Goal: Task Accomplishment & Management: Complete application form

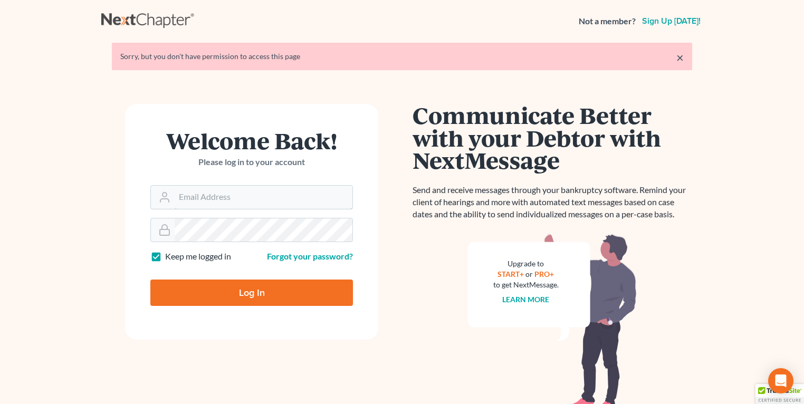
type input "fbravo@dallagolaw.com"
click at [266, 296] on input "Log In" at bounding box center [251, 293] width 203 height 26
type input "Thinking..."
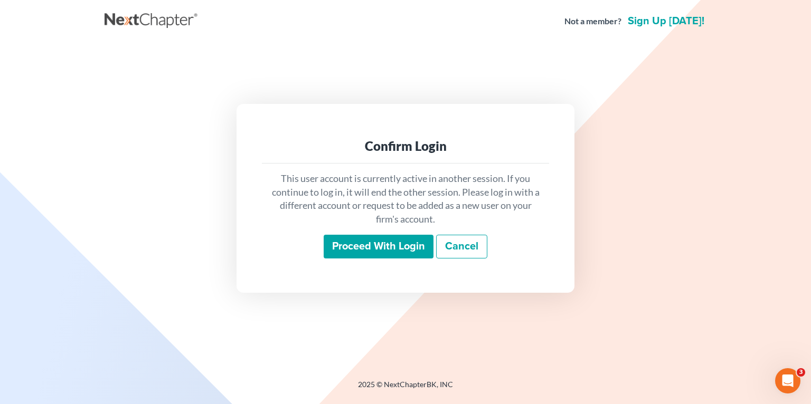
click at [349, 252] on input "Proceed with login" at bounding box center [378, 247] width 110 height 24
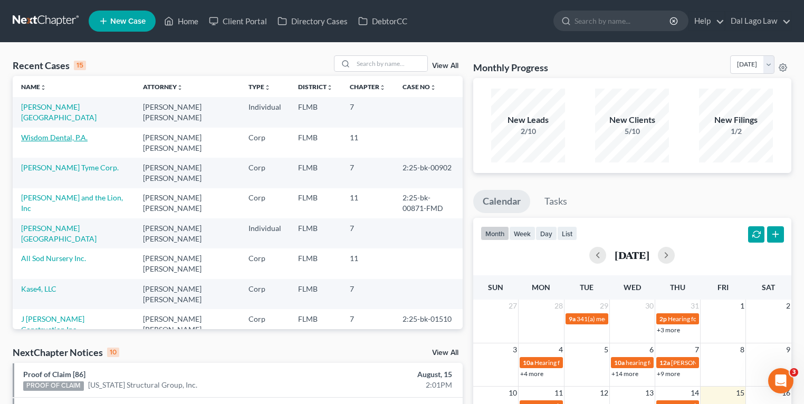
click at [51, 133] on link "Wisdom Dental, P.A." at bounding box center [54, 137] width 66 height 9
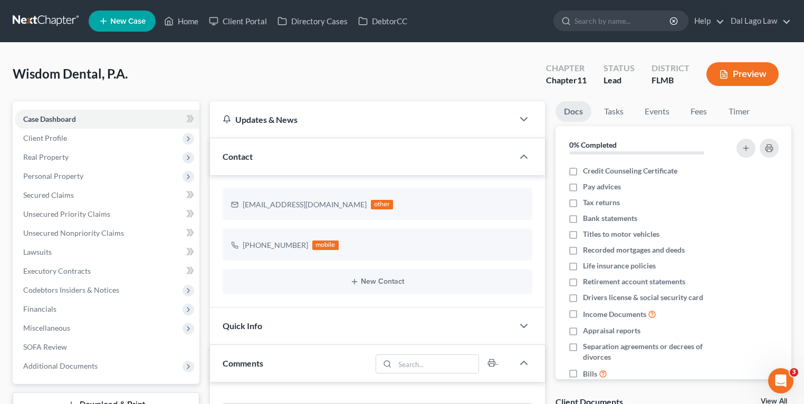
scroll to position [416, 0]
click at [70, 213] on span "Unsecured Priority Claims" at bounding box center [66, 213] width 87 height 9
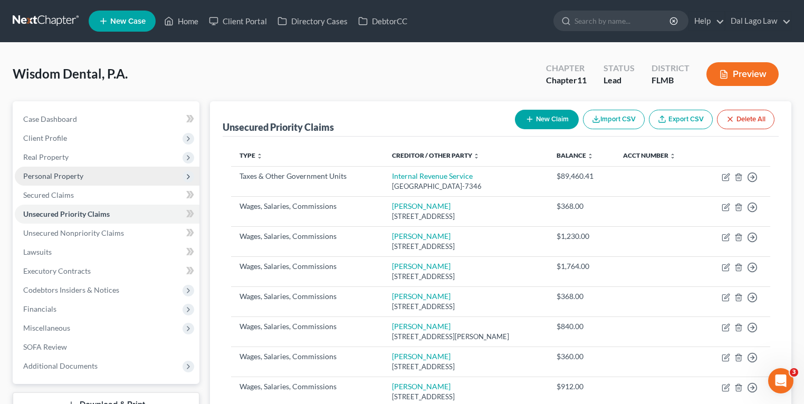
click at [82, 169] on span "Personal Property" at bounding box center [107, 176] width 185 height 19
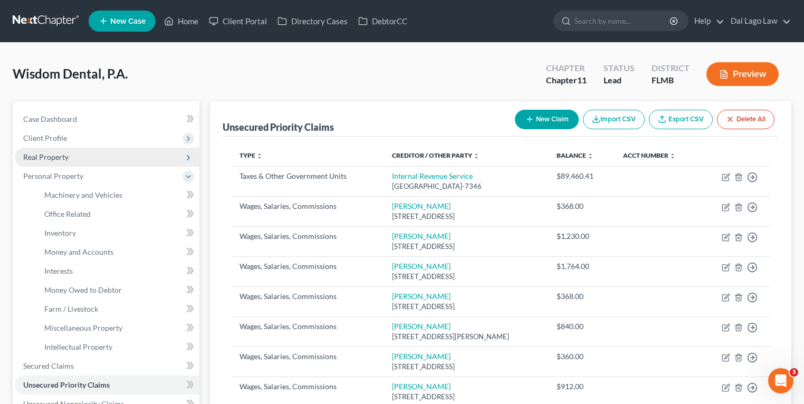
click at [69, 150] on span "Real Property" at bounding box center [107, 157] width 185 height 19
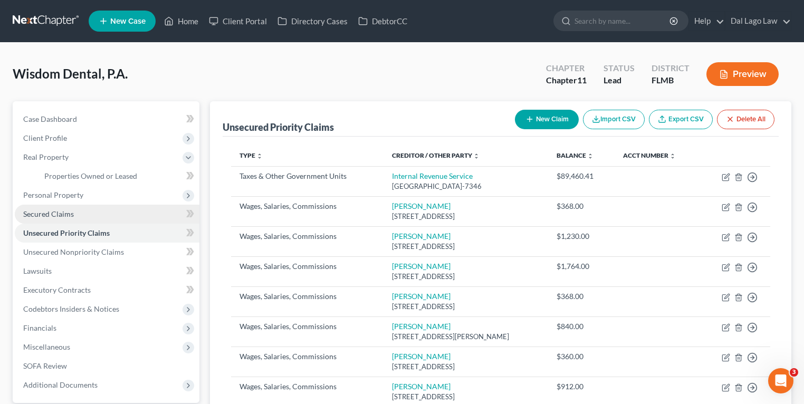
click at [70, 217] on span "Secured Claims" at bounding box center [48, 213] width 51 height 9
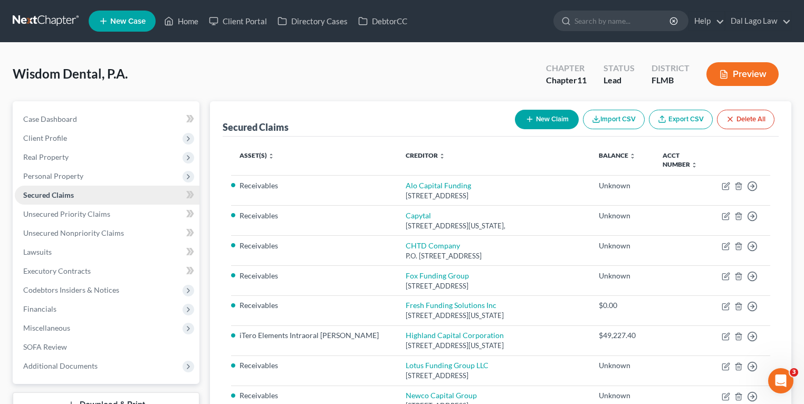
click at [81, 193] on link "Secured Claims" at bounding box center [107, 195] width 185 height 19
click at [87, 174] on span "Personal Property" at bounding box center [107, 176] width 185 height 19
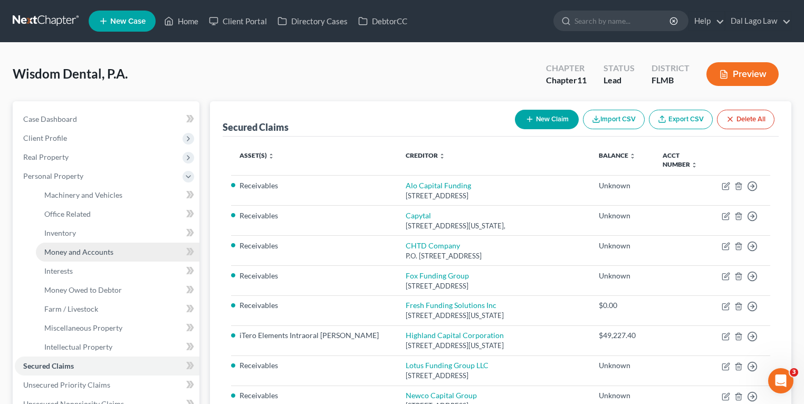
click at [69, 258] on link "Money and Accounts" at bounding box center [118, 252] width 164 height 19
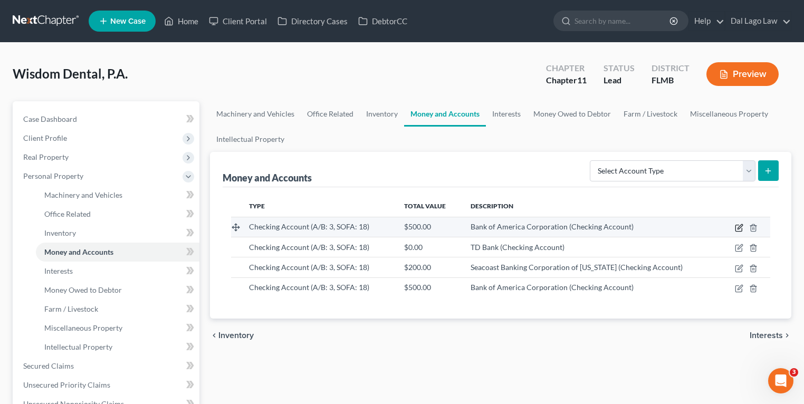
click at [741, 227] on icon "button" at bounding box center [739, 228] width 8 height 8
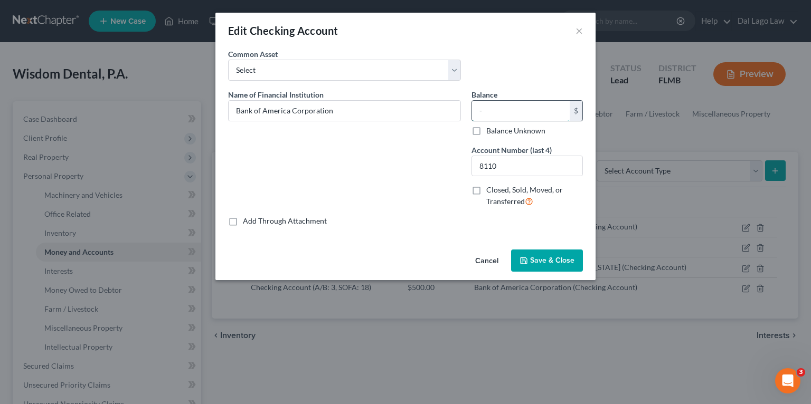
type input "0"
type input "1,355.31"
click at [536, 260] on span "Save & Close" at bounding box center [552, 260] width 44 height 9
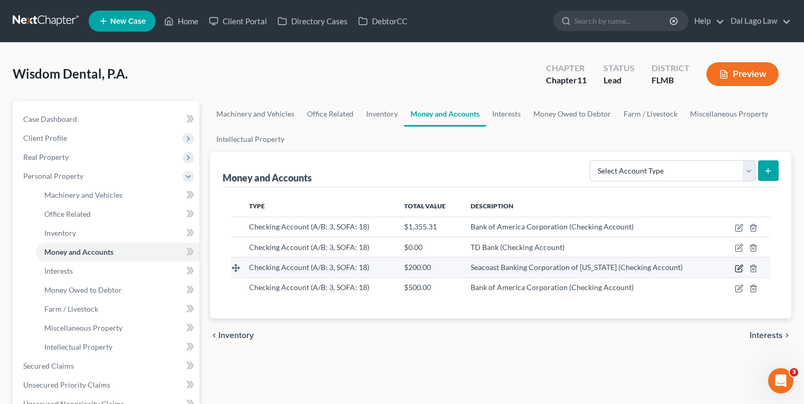
click at [740, 265] on icon "button" at bounding box center [739, 268] width 8 height 8
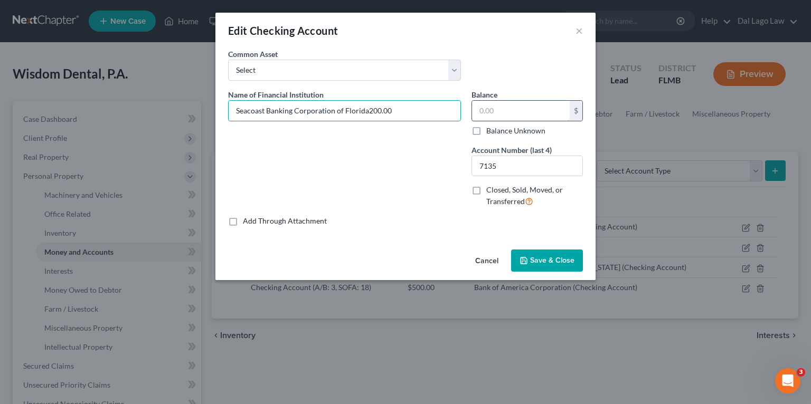
click at [497, 108] on input "text" at bounding box center [521, 111] width 98 height 20
type input "Seacoast Banking Corporation of [US_STATE]"
type input "40,109.23"
click at [554, 259] on span "Save & Close" at bounding box center [552, 260] width 44 height 9
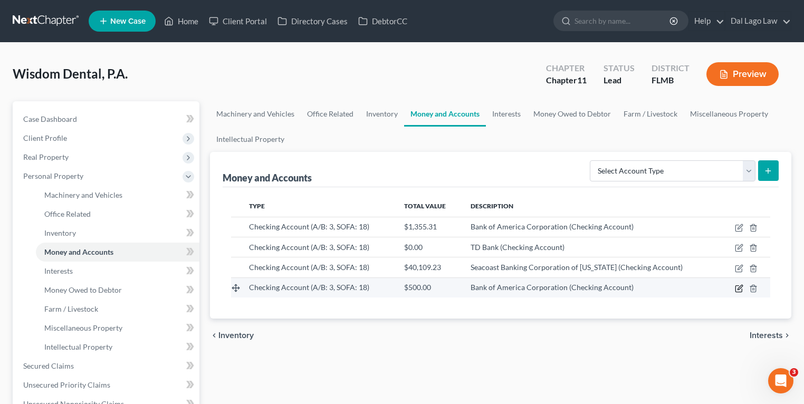
click at [738, 286] on icon "button" at bounding box center [739, 289] width 6 height 6
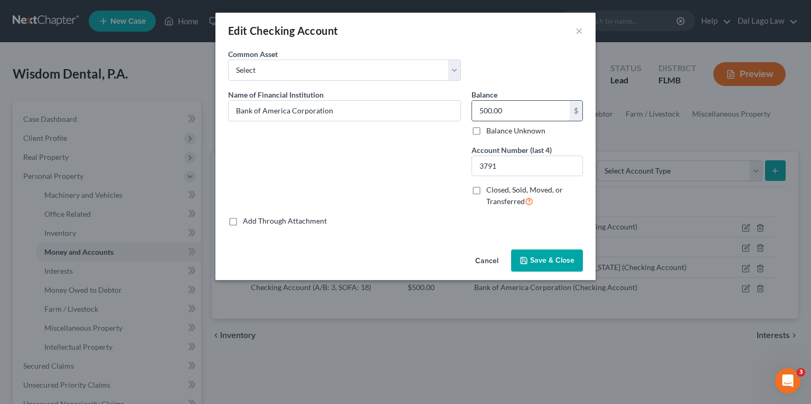
click at [504, 107] on input "500.00" at bounding box center [521, 111] width 98 height 20
paste input "9,079"
type input "9,079"
click at [537, 259] on span "Save & Close" at bounding box center [552, 260] width 44 height 9
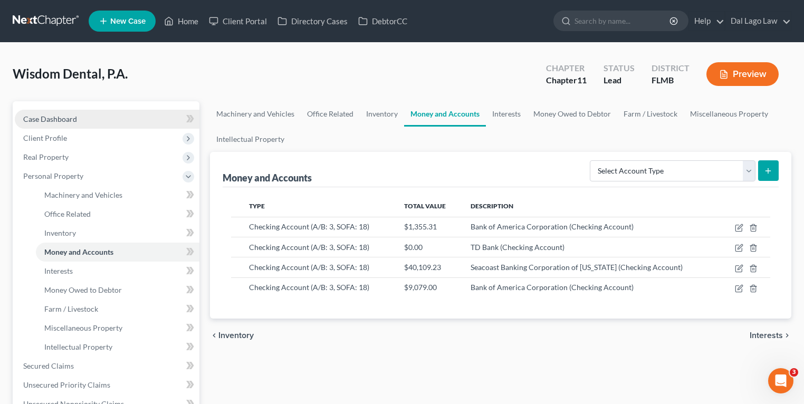
click at [84, 117] on link "Case Dashboard" at bounding box center [107, 119] width 185 height 19
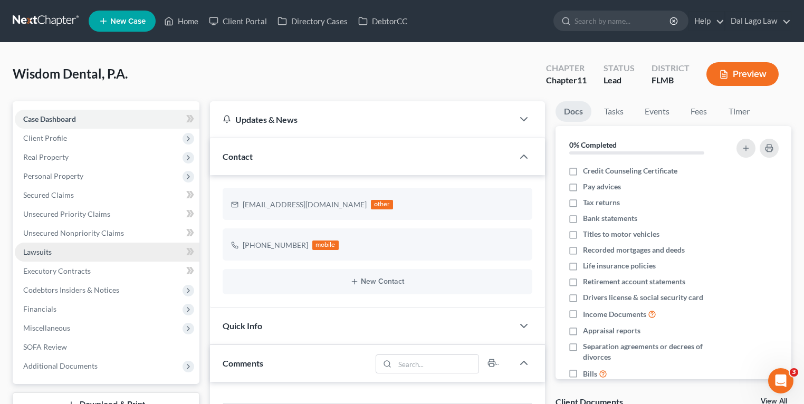
scroll to position [416, 0]
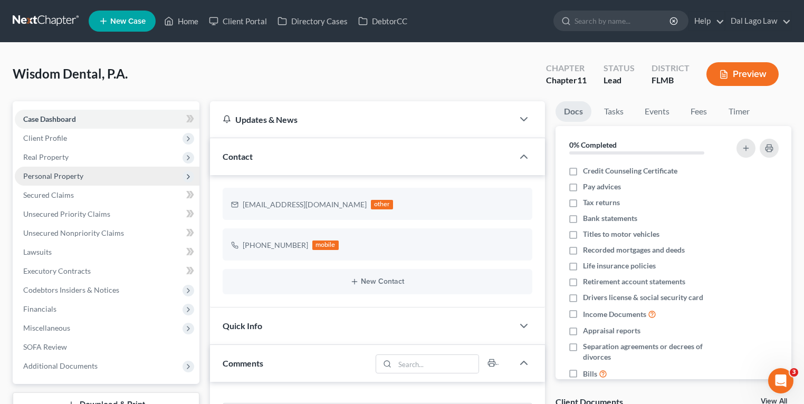
click at [59, 171] on span "Personal Property" at bounding box center [53, 175] width 60 height 9
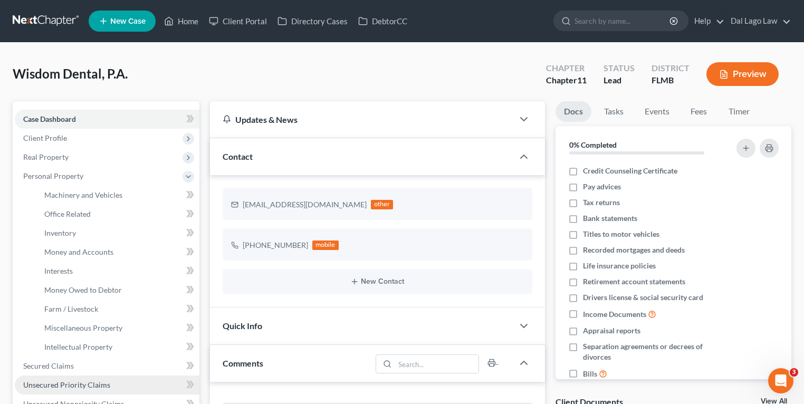
click at [41, 379] on link "Unsecured Priority Claims" at bounding box center [107, 385] width 185 height 19
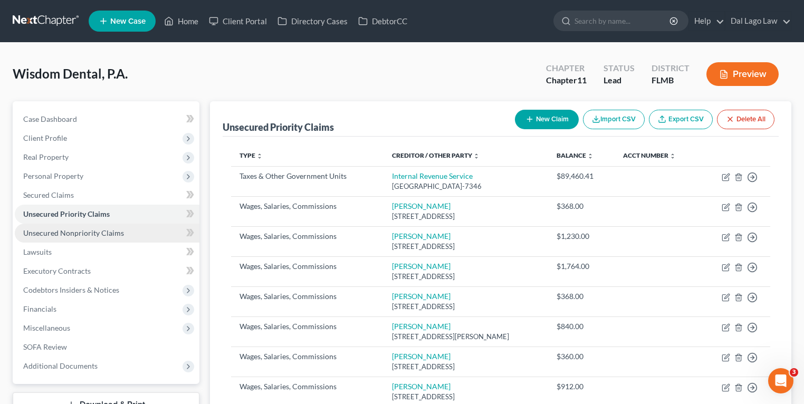
click at [117, 238] on link "Unsecured Nonpriority Claims" at bounding box center [107, 233] width 185 height 19
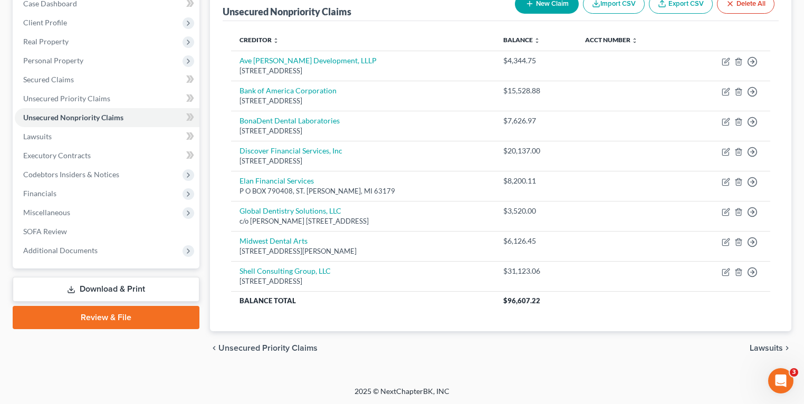
click at [97, 290] on link "Download & Print" at bounding box center [106, 289] width 187 height 25
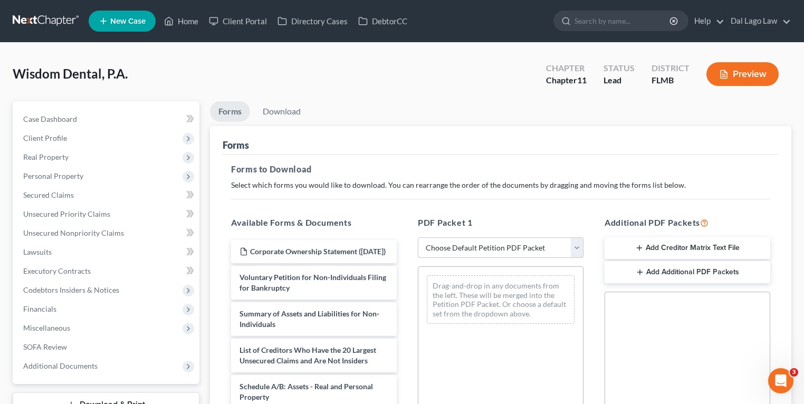
click at [464, 241] on select "Choose Default Petition PDF Packet Complete Bankruptcy Petition (all forms and …" at bounding box center [501, 247] width 166 height 21
select select "2"
click at [418, 237] on select "Choose Default Petition PDF Packet Complete Bankruptcy Petition (all forms and …" at bounding box center [501, 247] width 166 height 21
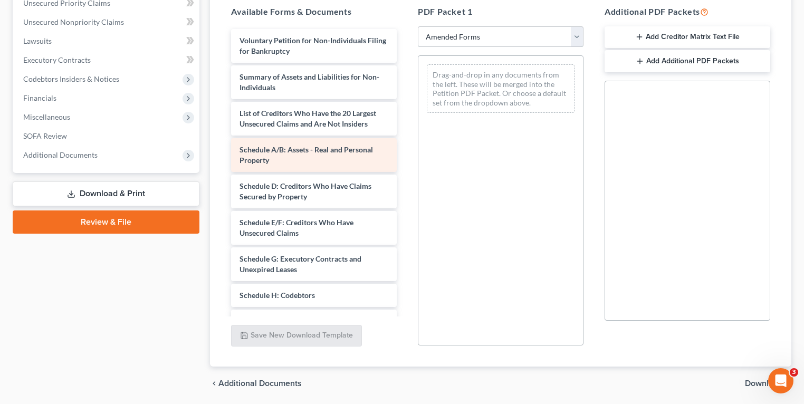
scroll to position [127, 0]
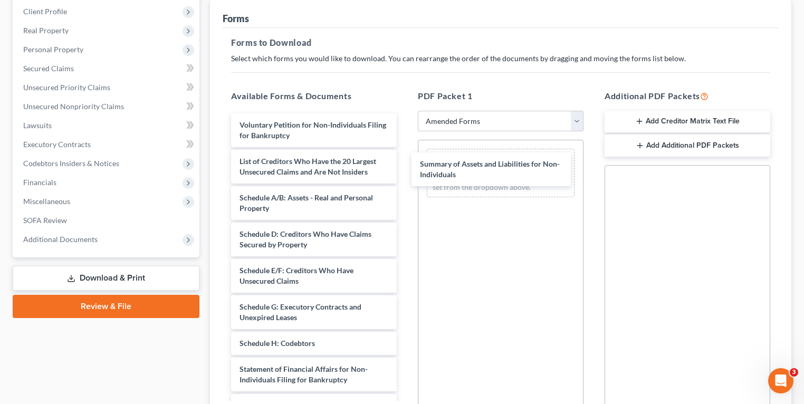
drag, startPoint x: 295, startPoint y: 168, endPoint x: 453, endPoint y: 195, distance: 159.4
click at [405, 169] on div "Summary of Assets and Liabilities for Non-Individuals Voluntary Petition for No…" at bounding box center [314, 322] width 183 height 418
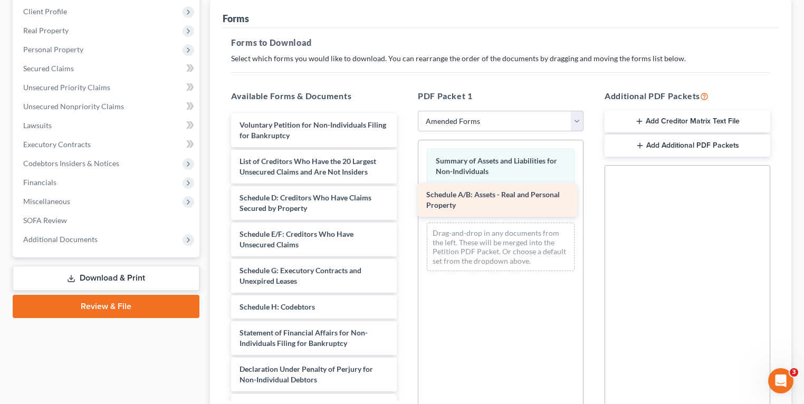
drag, startPoint x: 323, startPoint y: 198, endPoint x: 484, endPoint y: 198, distance: 161.5
click at [405, 198] on div "Schedule A/B: Assets - Real and Personal Property Voluntary Petition for Non-In…" at bounding box center [314, 304] width 183 height 382
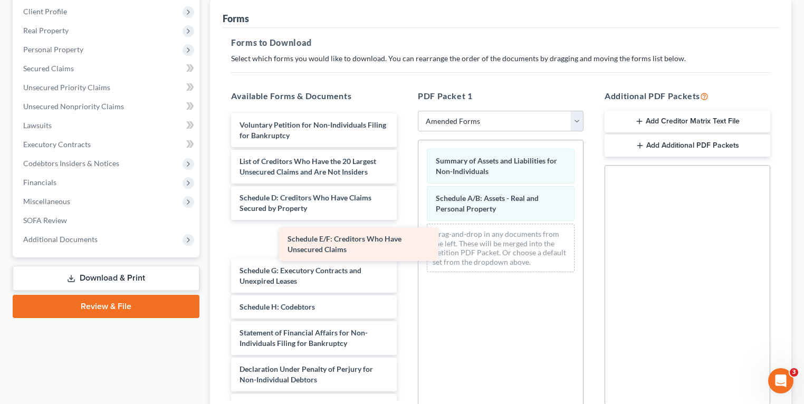
drag, startPoint x: 299, startPoint y: 234, endPoint x: 494, endPoint y: 246, distance: 196.1
click at [405, 246] on div "Schedule E/F: Creditors Who Have Unsecured Claims Voluntary Petition for Non-In…" at bounding box center [314, 304] width 183 height 382
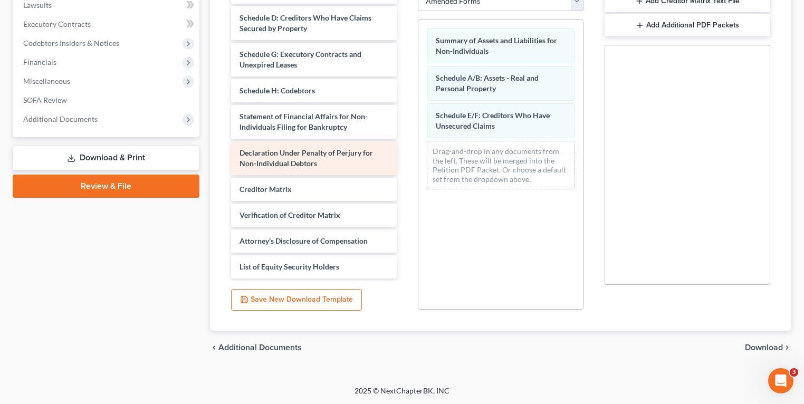
scroll to position [23, 0]
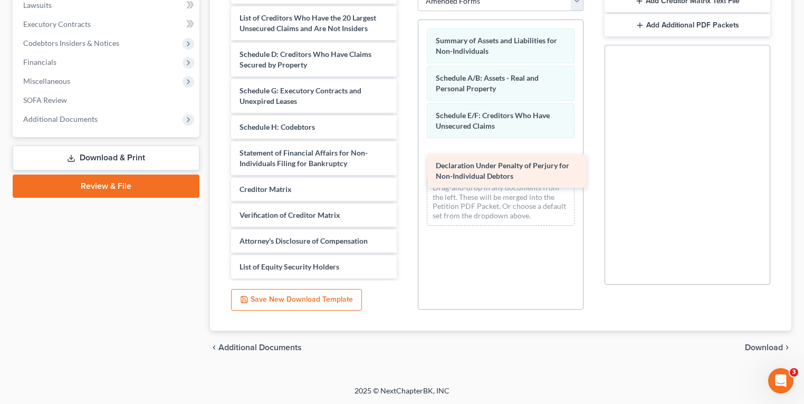
drag, startPoint x: 283, startPoint y: 158, endPoint x: 492, endPoint y: 160, distance: 209.0
click at [405, 160] on div "Declaration Under Penalty of Perjury for Non-Individual Debtors Voluntary Petit…" at bounding box center [314, 124] width 183 height 309
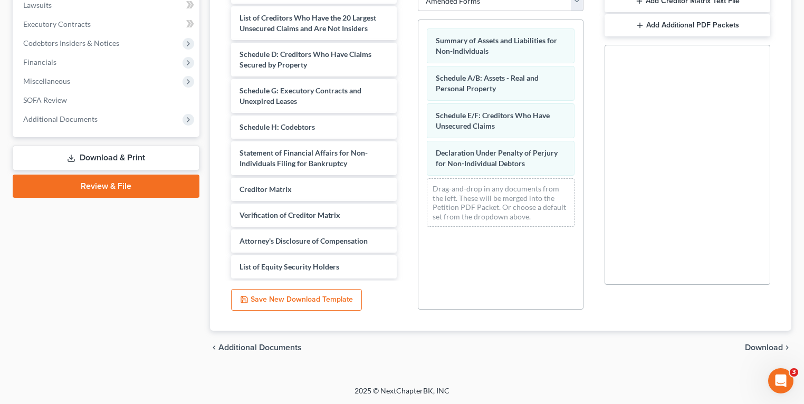
click at [763, 345] on span "Download" at bounding box center [764, 348] width 38 height 8
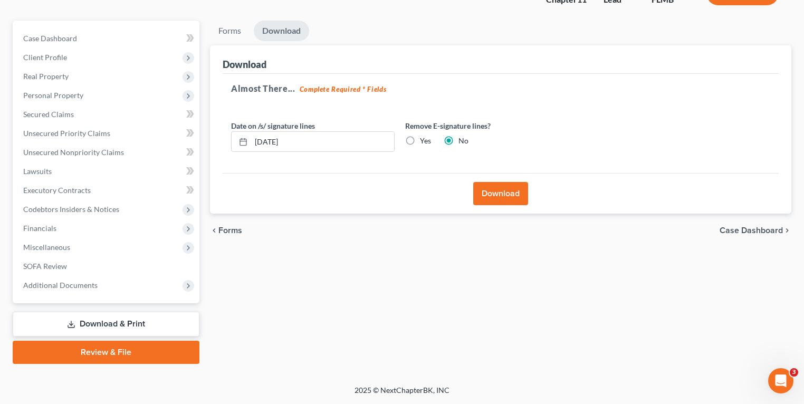
scroll to position [80, 0]
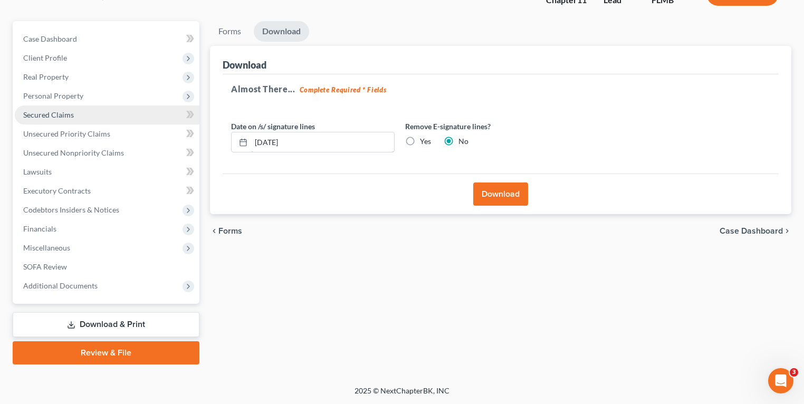
click at [148, 127] on div "Petition Navigation Case Dashboard Payments Invoices Payments Payments Credit R…" at bounding box center [401, 193] width 789 height 344
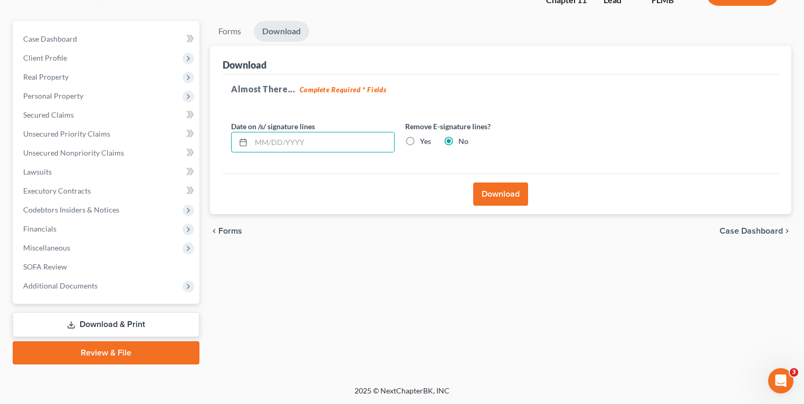
click at [494, 195] on button "Download" at bounding box center [500, 194] width 55 height 23
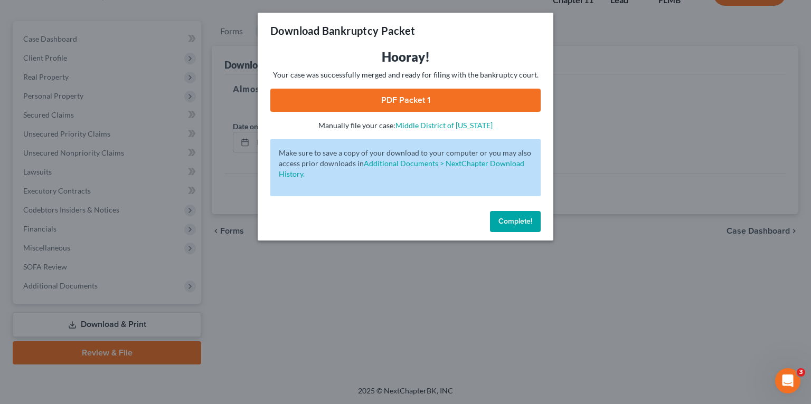
click at [636, 49] on div "Download Bankruptcy Packet Hooray! Your case was successfully merged and ready …" at bounding box center [405, 202] width 811 height 404
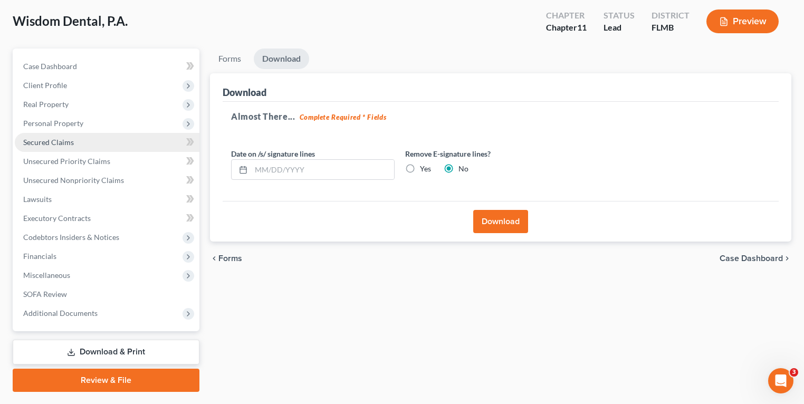
scroll to position [38, 0]
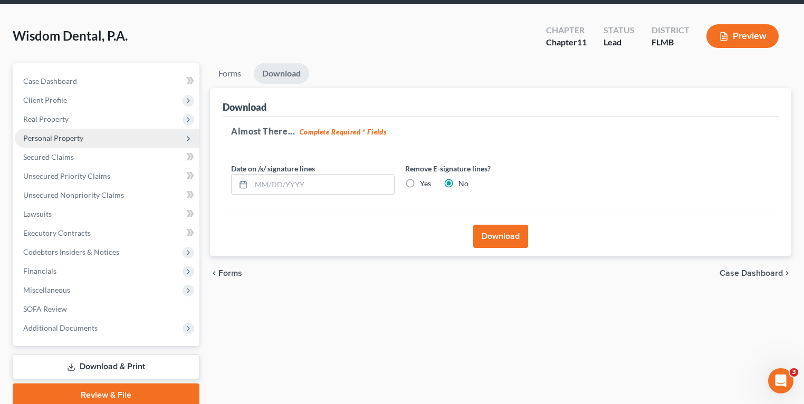
click at [94, 138] on span "Personal Property" at bounding box center [107, 138] width 185 height 19
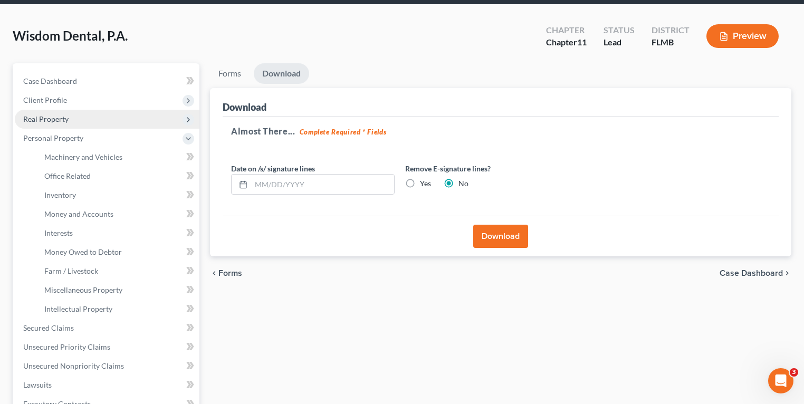
click at [76, 116] on span "Real Property" at bounding box center [107, 119] width 185 height 19
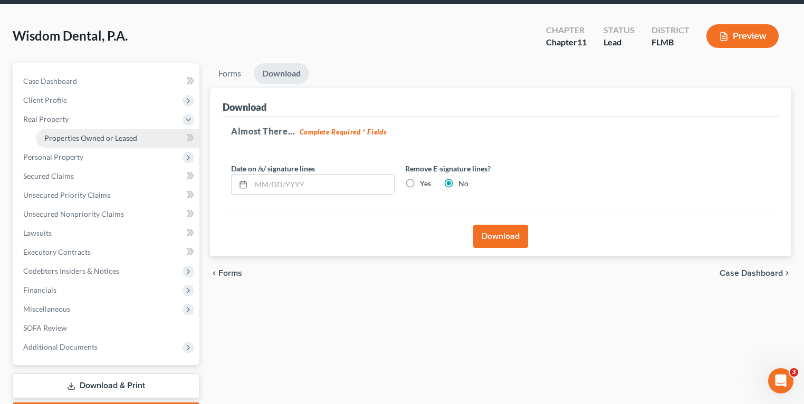
click at [93, 137] on span "Properties Owned or Leased" at bounding box center [90, 138] width 93 height 9
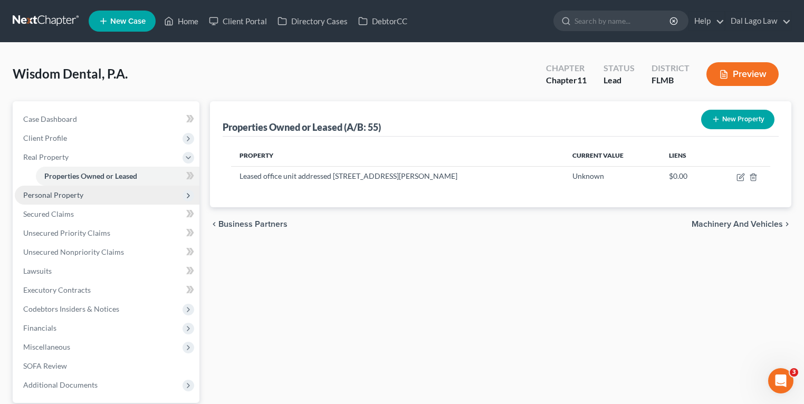
click at [70, 202] on span "Personal Property" at bounding box center [107, 195] width 185 height 19
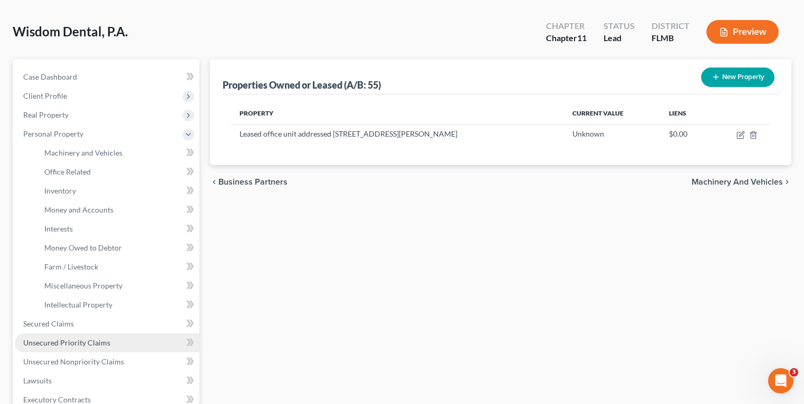
click at [82, 343] on span "Unsecured Priority Claims" at bounding box center [66, 342] width 87 height 9
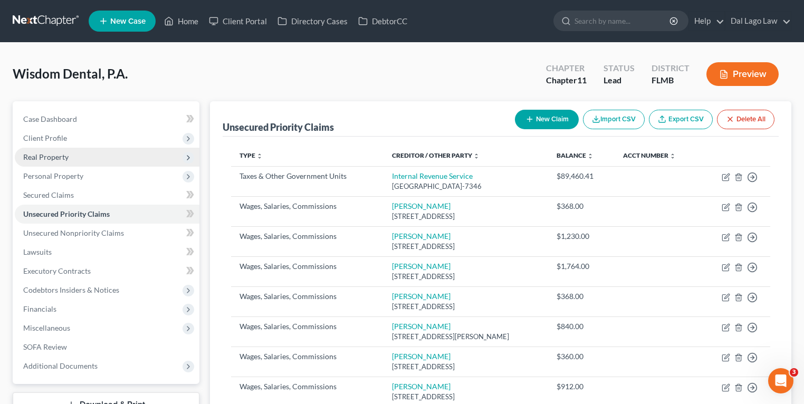
click at [55, 164] on span "Real Property" at bounding box center [107, 157] width 185 height 19
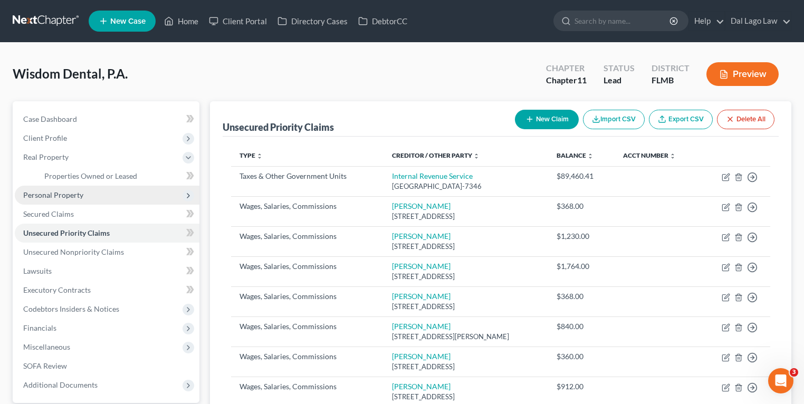
click at [49, 190] on span "Personal Property" at bounding box center [53, 194] width 60 height 9
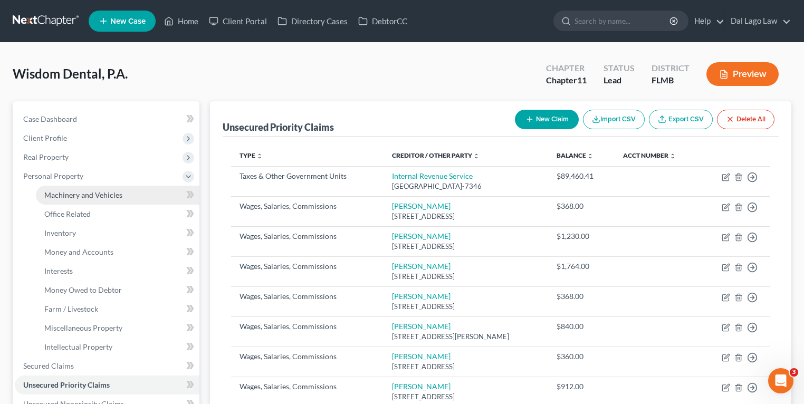
click at [81, 196] on span "Machinery and Vehicles" at bounding box center [83, 194] width 78 height 9
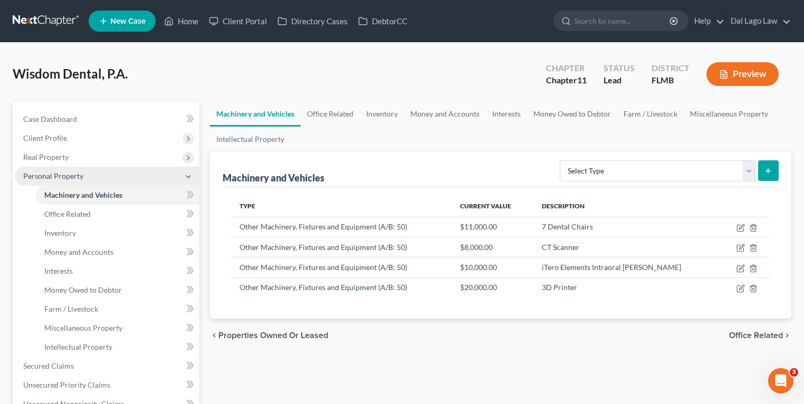
click at [74, 171] on span "Personal Property" at bounding box center [53, 175] width 60 height 9
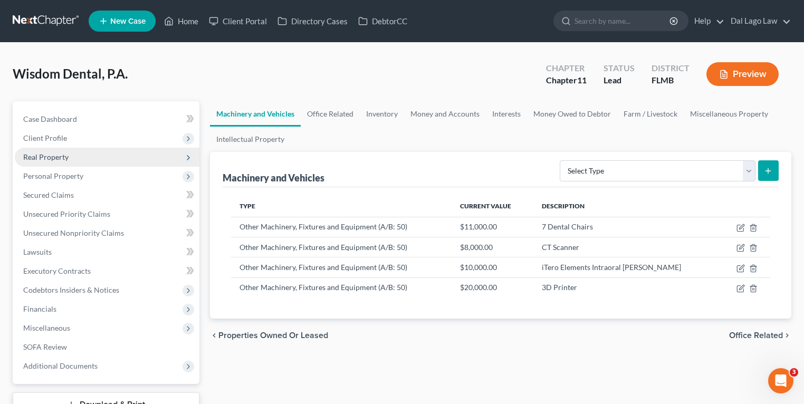
click at [74, 150] on span "Real Property" at bounding box center [107, 157] width 185 height 19
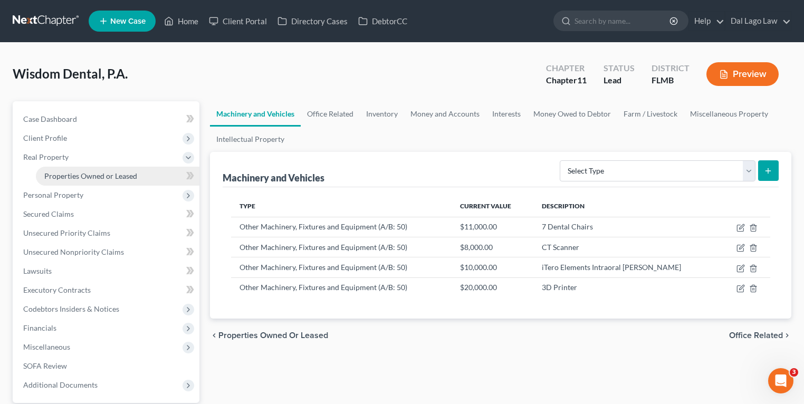
click at [97, 177] on span "Properties Owned or Leased" at bounding box center [90, 175] width 93 height 9
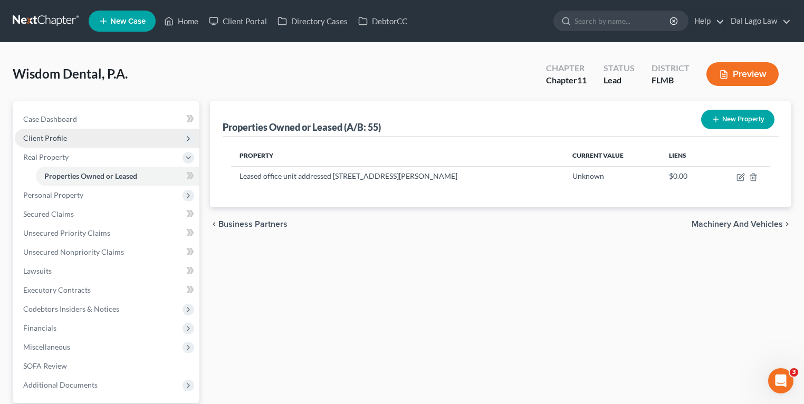
click at [117, 139] on span "Client Profile" at bounding box center [107, 138] width 185 height 19
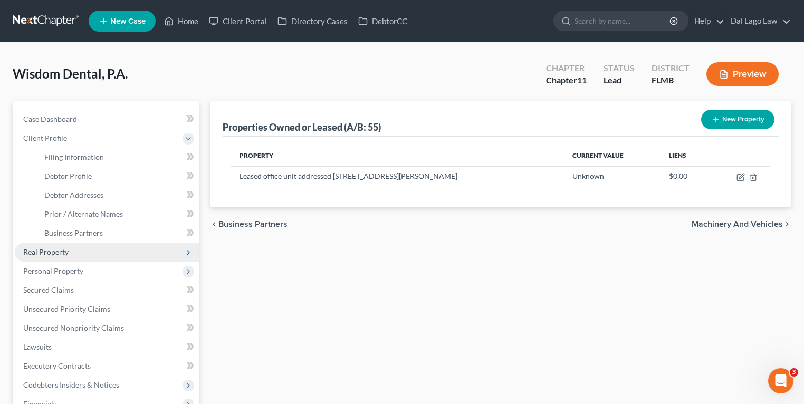
click at [91, 251] on span "Real Property" at bounding box center [107, 252] width 185 height 19
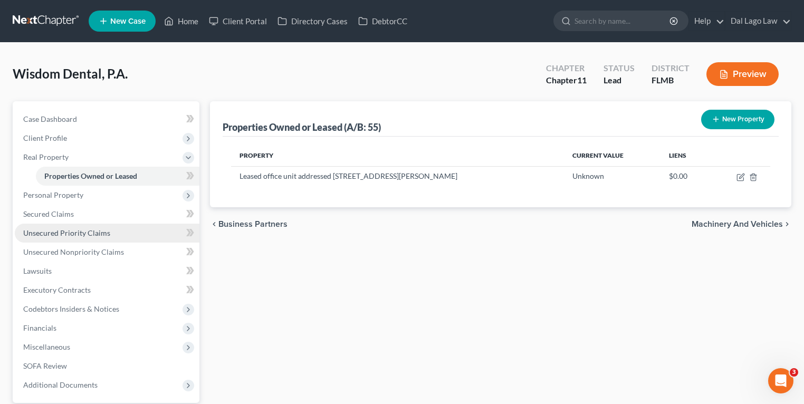
click at [86, 234] on span "Unsecured Priority Claims" at bounding box center [66, 232] width 87 height 9
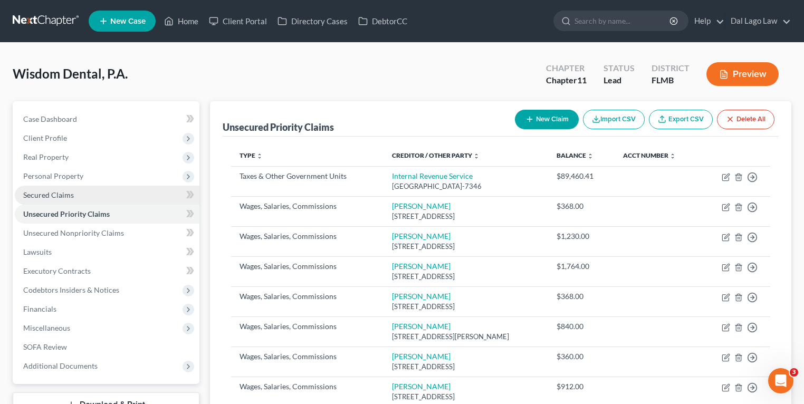
click at [82, 194] on link "Secured Claims" at bounding box center [107, 195] width 185 height 19
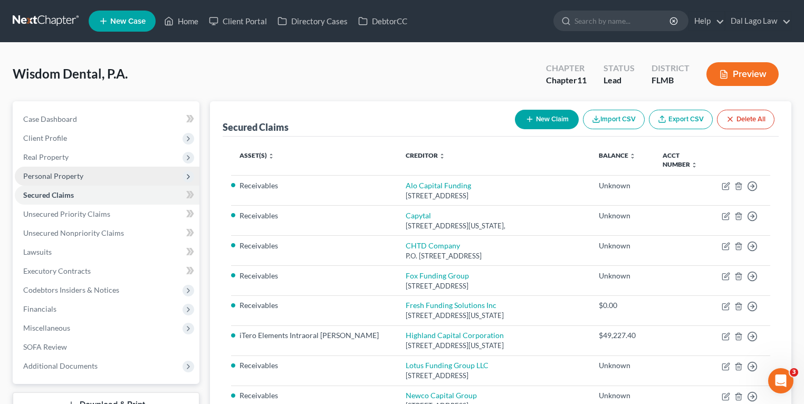
click at [86, 173] on span "Personal Property" at bounding box center [107, 176] width 185 height 19
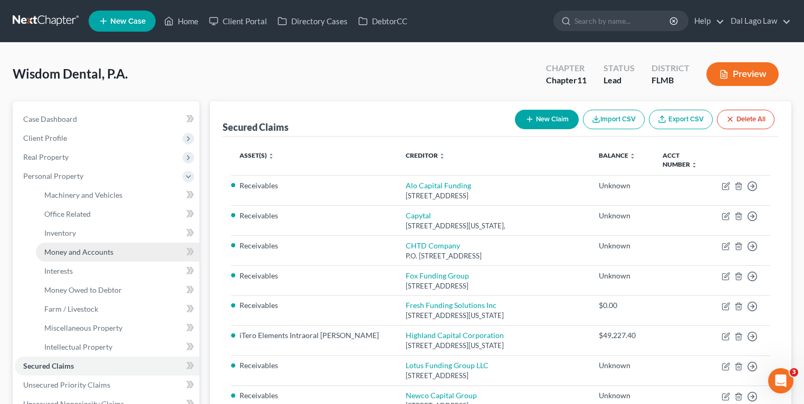
click at [98, 253] on span "Money and Accounts" at bounding box center [78, 251] width 69 height 9
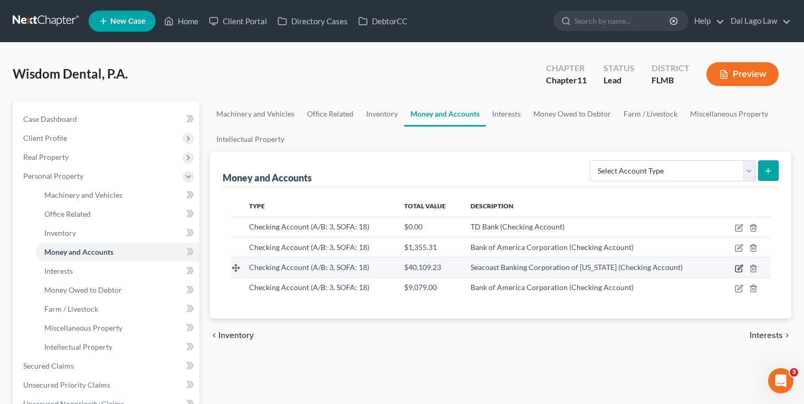
click at [738, 268] on icon "button" at bounding box center [740, 267] width 5 height 5
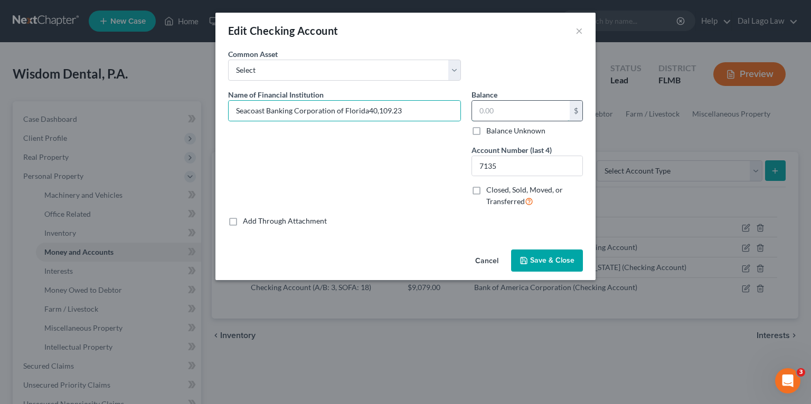
type input "Seacoast Banking Corporation of [US_STATE]"
type input "40,109.23"
click at [579, 30] on button "×" at bounding box center [578, 30] width 7 height 13
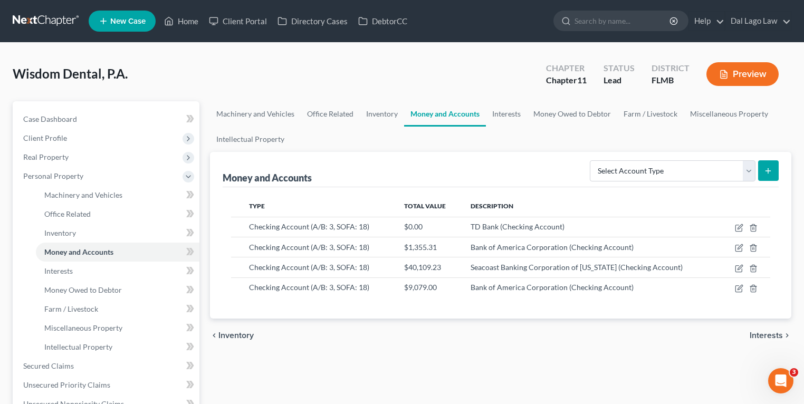
click at [131, 22] on span "New Case" at bounding box center [127, 21] width 35 height 8
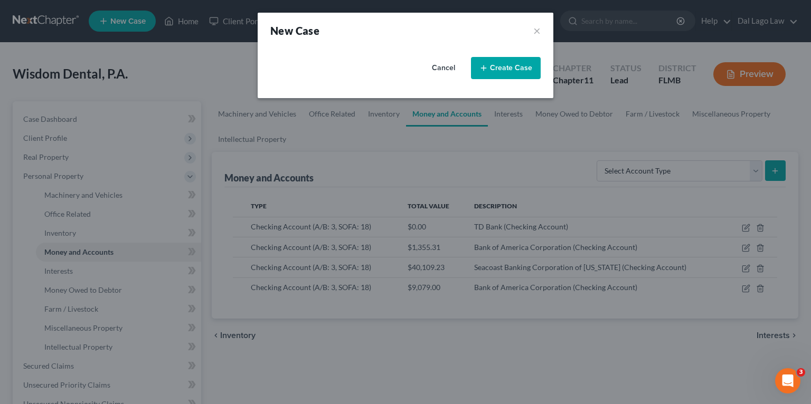
select select "15"
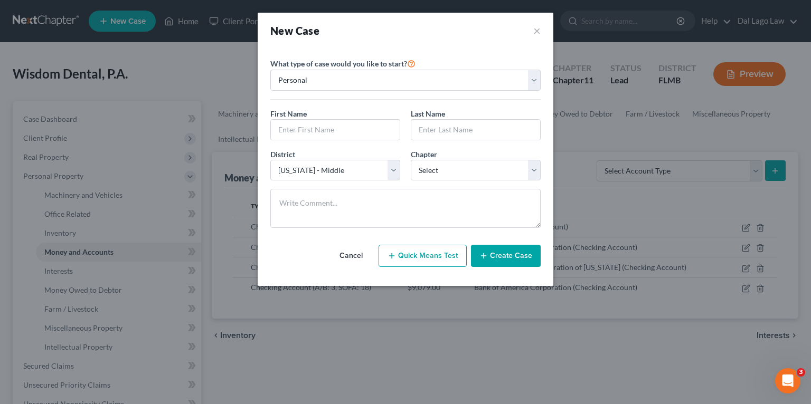
click at [544, 30] on div "New Case ×" at bounding box center [405, 31] width 295 height 36
click at [536, 30] on button "×" at bounding box center [536, 30] width 7 height 15
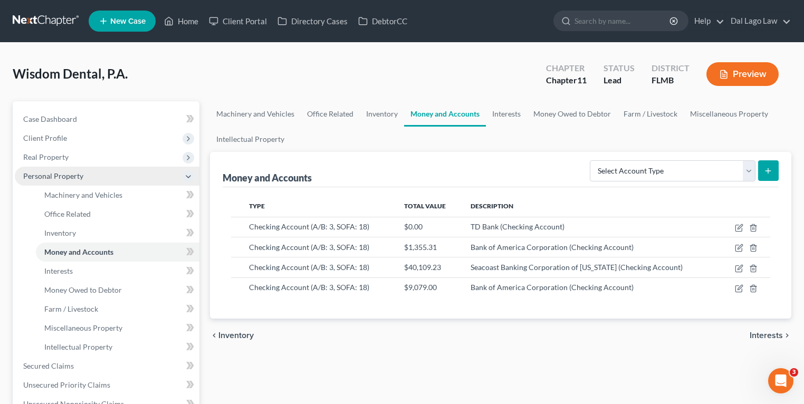
click at [78, 171] on span "Personal Property" at bounding box center [53, 175] width 60 height 9
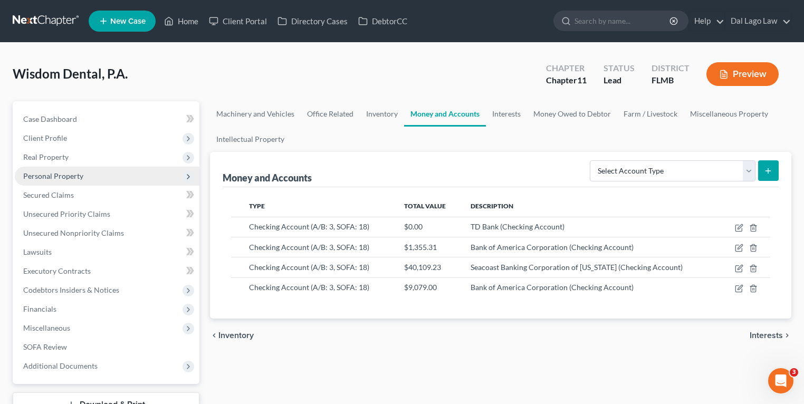
click at [96, 174] on span "Personal Property" at bounding box center [107, 176] width 185 height 19
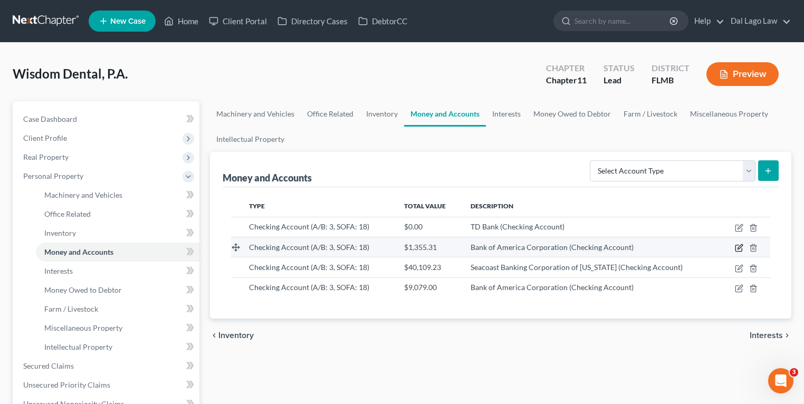
click at [740, 248] on icon "button" at bounding box center [739, 248] width 8 height 8
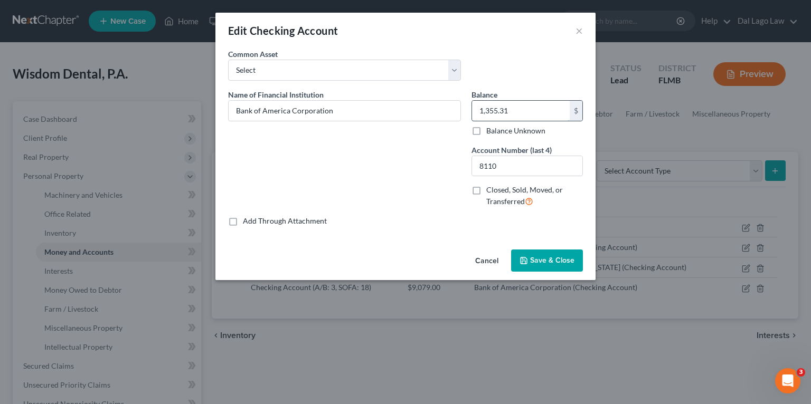
click at [517, 109] on input "1,355.31" at bounding box center [521, 111] width 98 height 20
type input "0"
click at [549, 258] on span "Save & Close" at bounding box center [552, 260] width 44 height 9
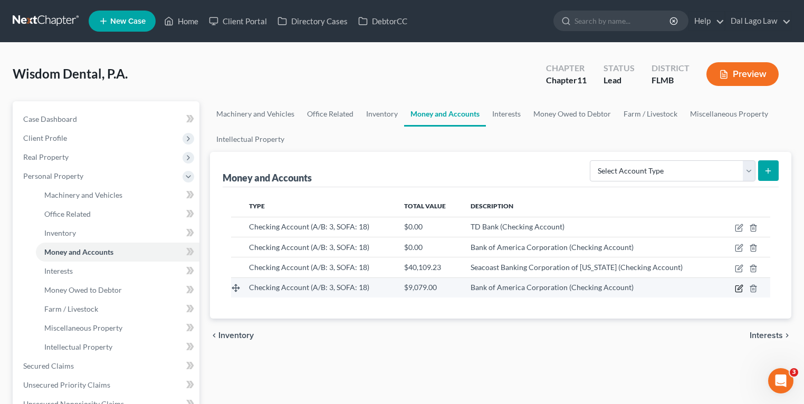
click at [739, 287] on icon "button" at bounding box center [740, 287] width 5 height 5
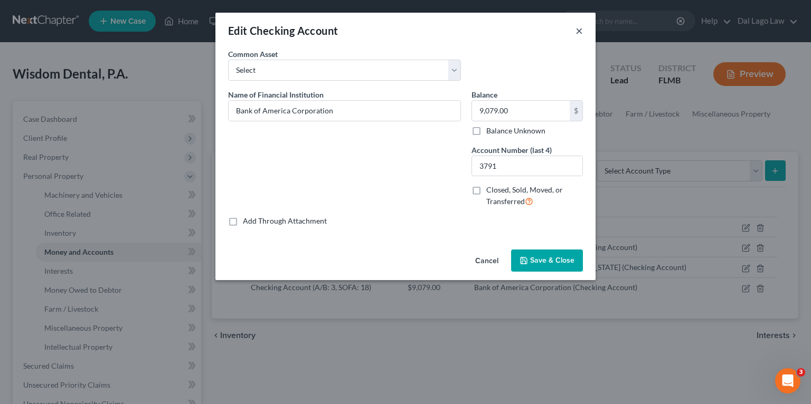
click at [579, 31] on button "×" at bounding box center [578, 30] width 7 height 13
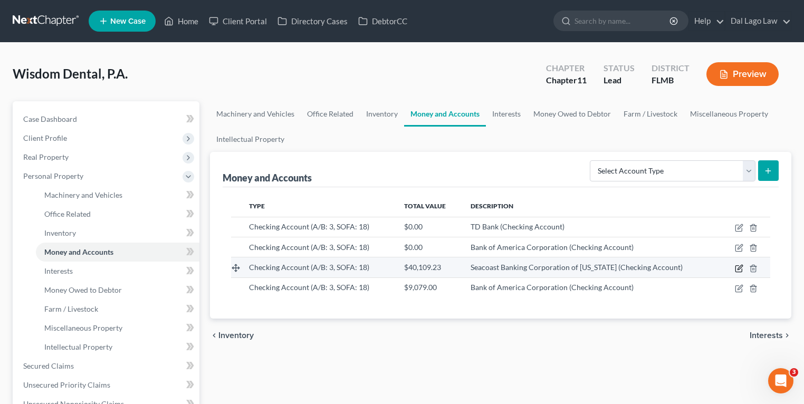
click at [740, 266] on icon "button" at bounding box center [739, 268] width 8 height 8
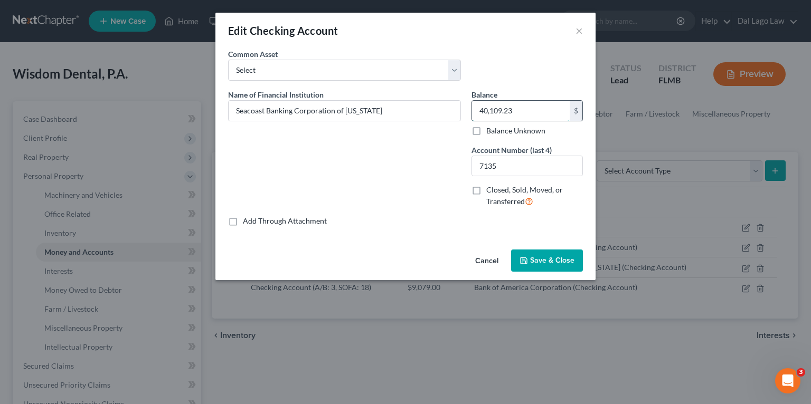
click at [528, 102] on input "40,109.23" at bounding box center [521, 111] width 98 height 20
type input "0"
click at [537, 258] on span "Save & Close" at bounding box center [552, 260] width 44 height 9
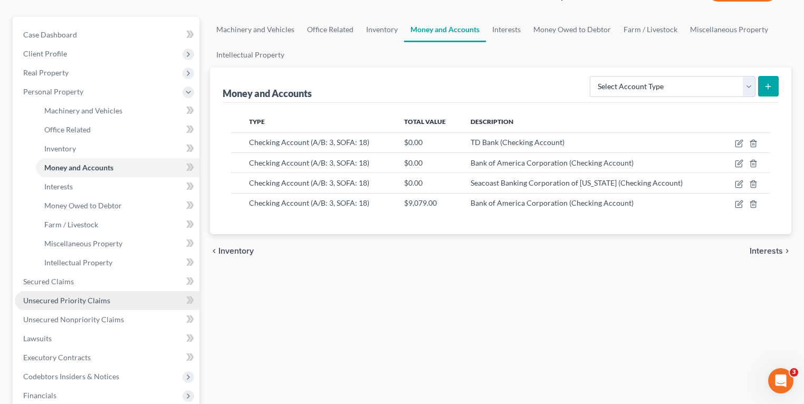
click at [82, 297] on span "Unsecured Priority Claims" at bounding box center [66, 300] width 87 height 9
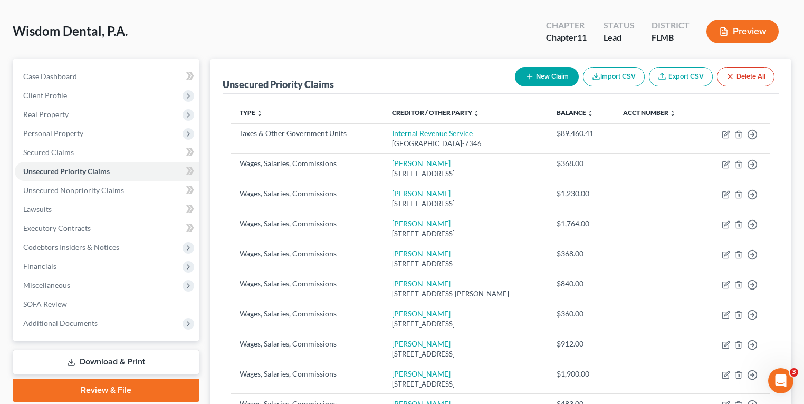
scroll to position [84, 0]
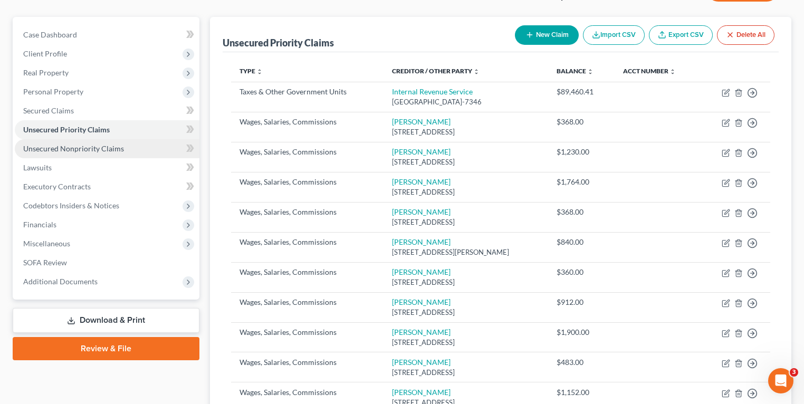
click at [84, 143] on link "Unsecured Nonpriority Claims" at bounding box center [107, 148] width 185 height 19
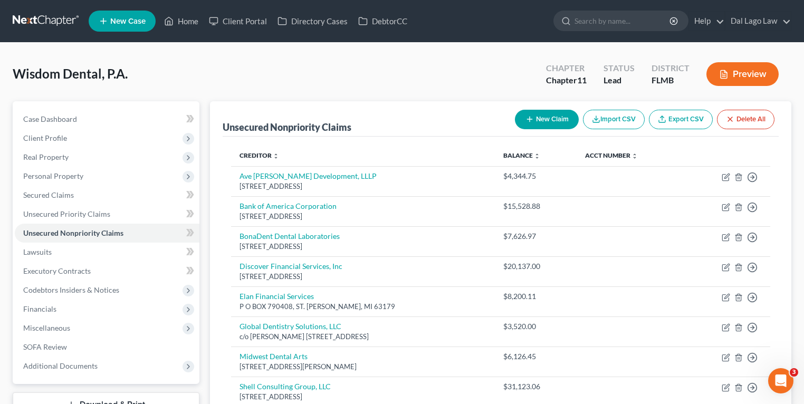
click at [542, 113] on button "New Claim" at bounding box center [547, 120] width 64 height 20
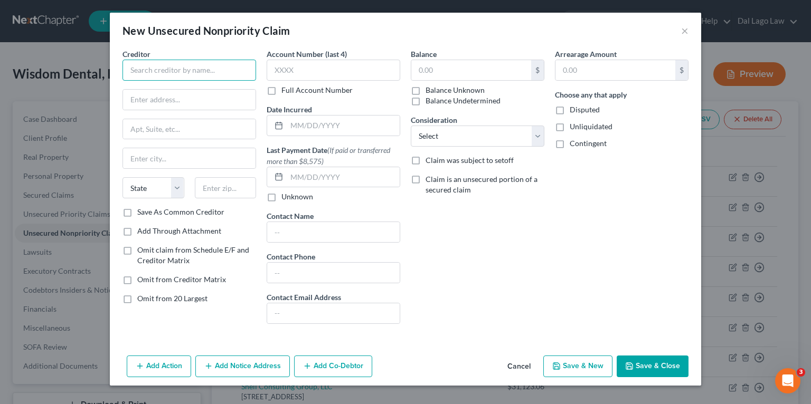
click at [205, 73] on input "text" at bounding box center [189, 70] width 134 height 21
drag, startPoint x: 226, startPoint y: 68, endPoint x: 336, endPoint y: 70, distance: 109.3
click at [336, 70] on div "Creditor * Seacoast Bank Corporation of Florida State AL AK AR AZ CA CO CT DE D…" at bounding box center [405, 191] width 576 height 284
click at [211, 103] on input "text" at bounding box center [189, 100] width 132 height 20
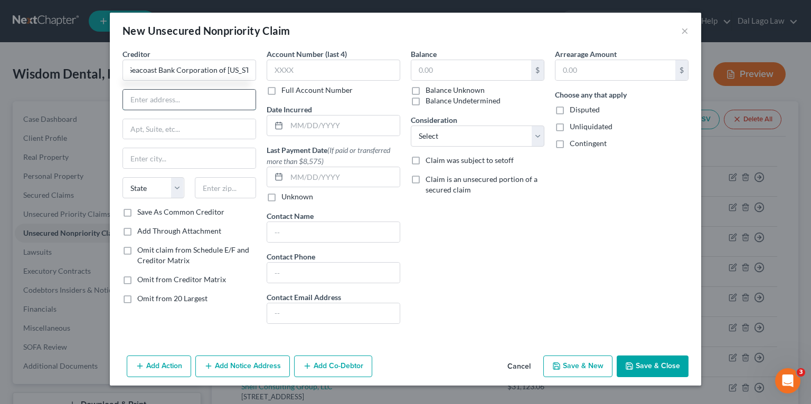
scroll to position [0, 0]
click at [169, 67] on input "Seacoast Bank Corporation of Florida" at bounding box center [189, 70] width 134 height 21
paste input "EACOAST BANKING CORPORATION OF FLORIDA"
click at [169, 98] on input "text" at bounding box center [189, 100] width 132 height 20
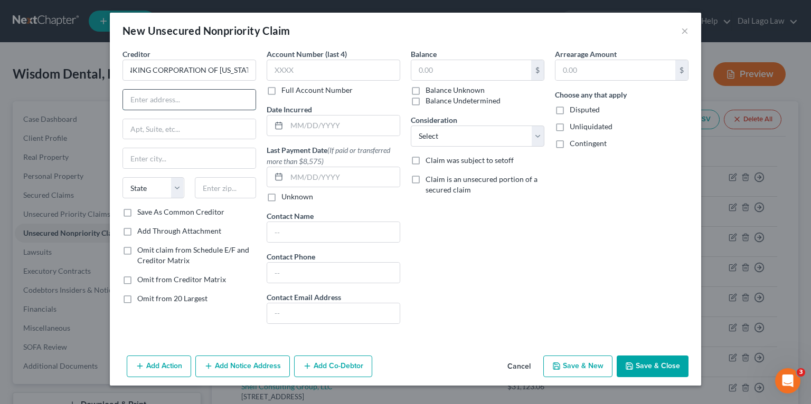
scroll to position [0, 0]
click at [150, 71] on input "SEACOAST BANKING CORPORATION OF FLORIDA" at bounding box center [189, 70] width 134 height 21
type input "Seacoast Banking Corporation of [US_STATE]"
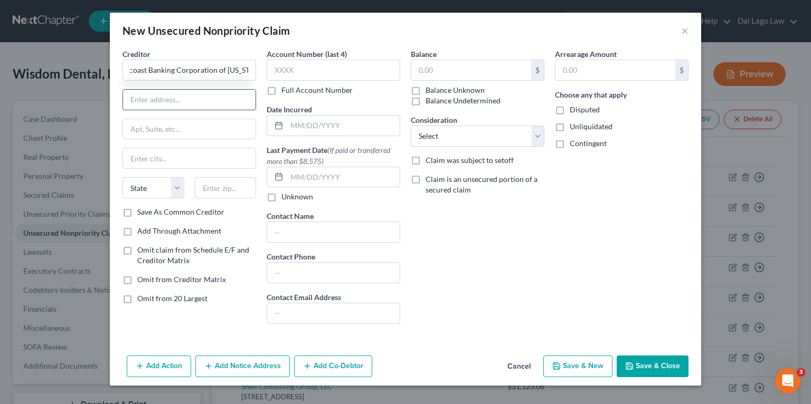
drag, startPoint x: 201, startPoint y: 97, endPoint x: 242, endPoint y: 13, distance: 94.2
click at [201, 97] on input "text" at bounding box center [189, 100] width 132 height 20
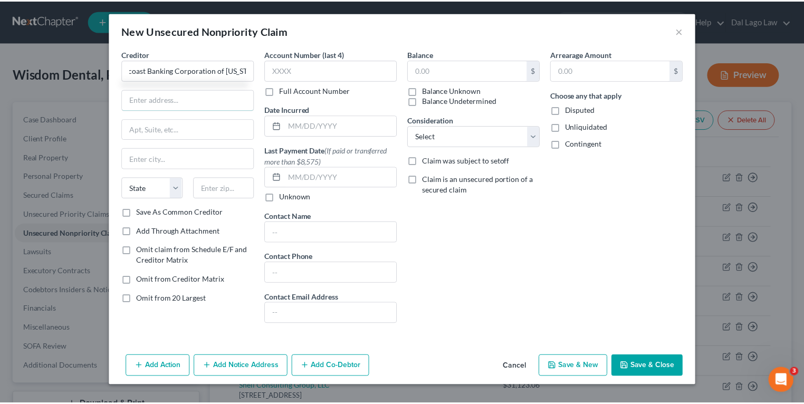
scroll to position [0, 0]
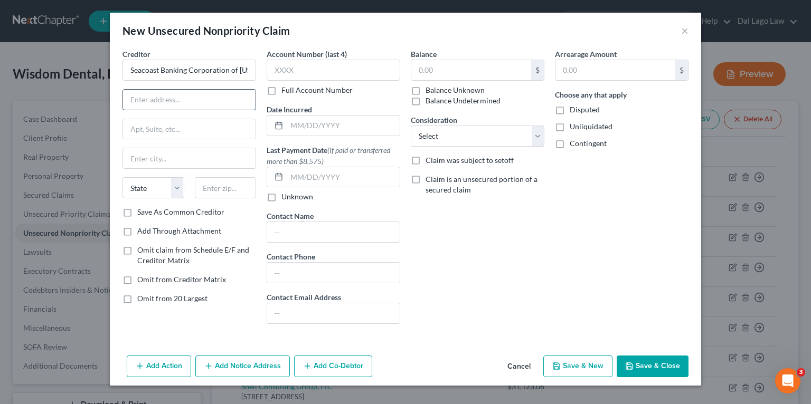
paste input "[STREET_ADDRESS][US_STATE]"
type input "[STREET_ADDRESS][US_STATE]"
click at [222, 191] on input "text" at bounding box center [226, 187] width 62 height 21
paste input "34995"
type input "34995"
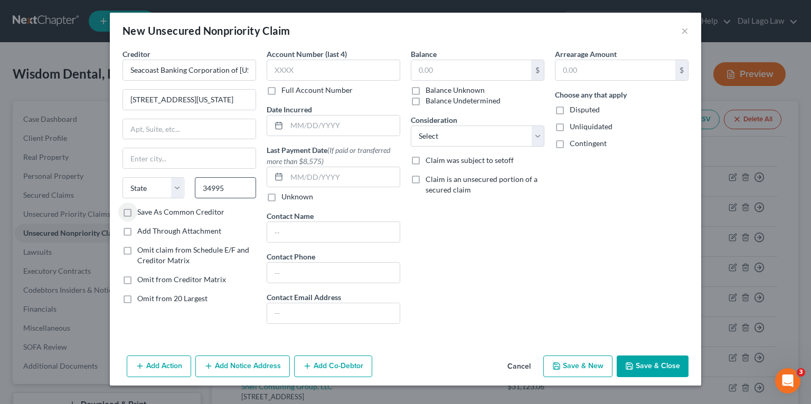
type input "[PERSON_NAME]"
select select "9"
click at [161, 95] on input "[STREET_ADDRESS][US_STATE]" at bounding box center [189, 100] width 132 height 20
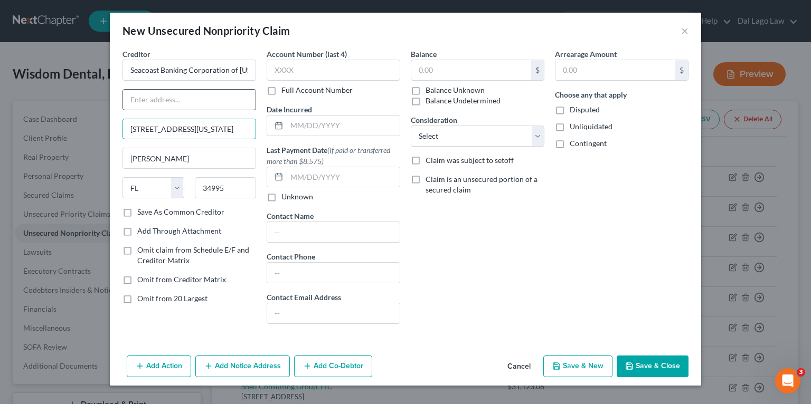
type input "[STREET_ADDRESS][US_STATE]"
click at [148, 106] on input "text" at bounding box center [189, 100] width 132 height 20
click at [170, 98] on input "c/o Charles Shaffer" at bounding box center [189, 100] width 132 height 20
type input "c/o [PERSON_NAME]"
click at [216, 213] on label "Save As Common Creditor" at bounding box center [180, 212] width 87 height 11
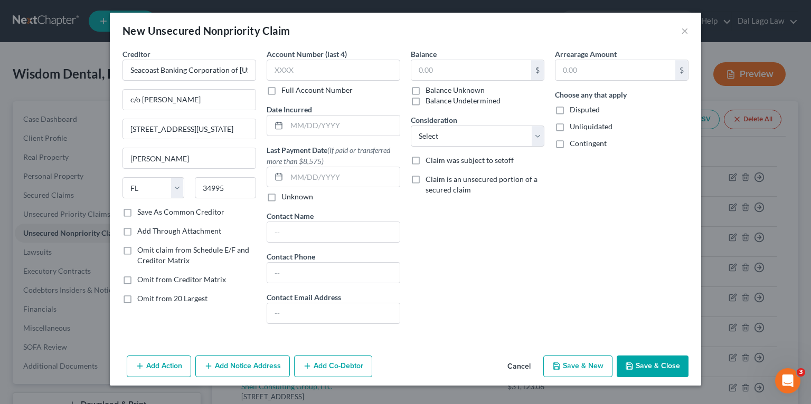
click at [148, 213] on input "Save As Common Creditor" at bounding box center [144, 210] width 7 height 7
checkbox input "true"
click at [451, 65] on input "text" at bounding box center [471, 70] width 120 height 20
type input "40,109.23"
click at [454, 132] on select "Select Cable / Satellite Services Collection Agency Credit Card Debt Debt Couns…" at bounding box center [478, 136] width 134 height 21
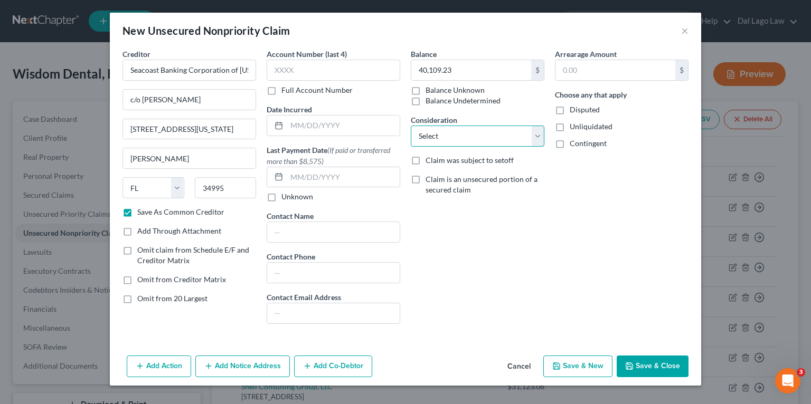
select select "11"
click at [411, 126] on select "Select Cable / Satellite Services Collection Agency Credit Card Debt Debt Couns…" at bounding box center [478, 136] width 134 height 21
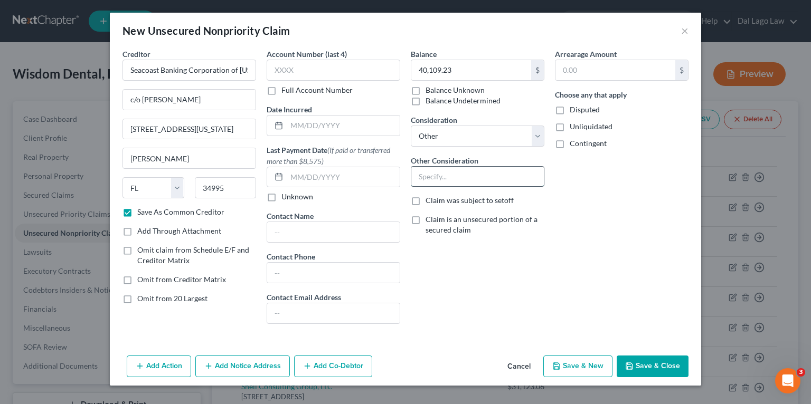
click at [466, 182] on input "text" at bounding box center [477, 177] width 132 height 20
type input "Negativ"
type input "Overdraft"
click at [479, 132] on select "Select Cable / Satellite Services Collection Agency Credit Card Debt Debt Couns…" at bounding box center [478, 136] width 134 height 21
select select "12"
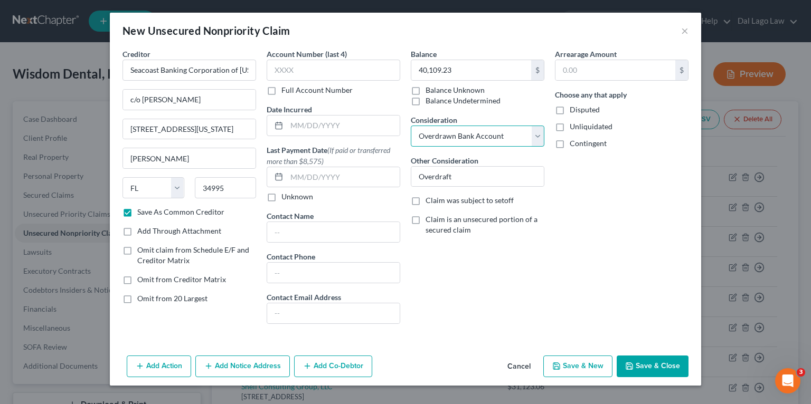
click at [411, 126] on select "Select Cable / Satellite Services Collection Agency Credit Card Debt Debt Couns…" at bounding box center [478, 136] width 134 height 21
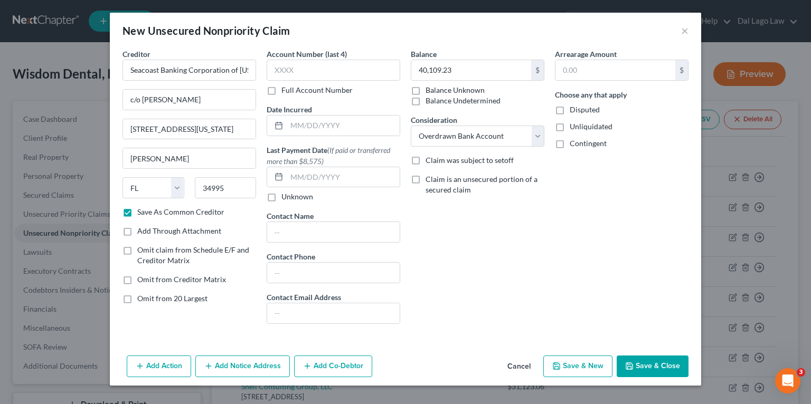
click at [521, 270] on div "Balance 40,109.23 $ Balance Unknown Balance Undetermined 40,109.23 $ Balance Un…" at bounding box center [477, 191] width 144 height 284
click at [664, 365] on button "Save & Close" at bounding box center [652, 367] width 72 height 22
checkbox input "false"
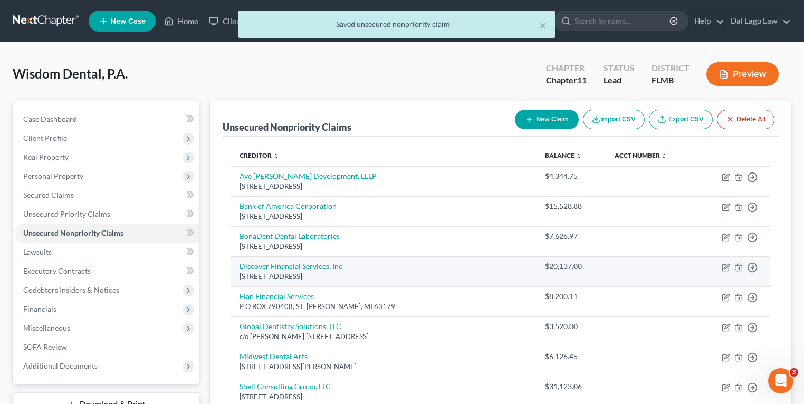
scroll to position [146, 0]
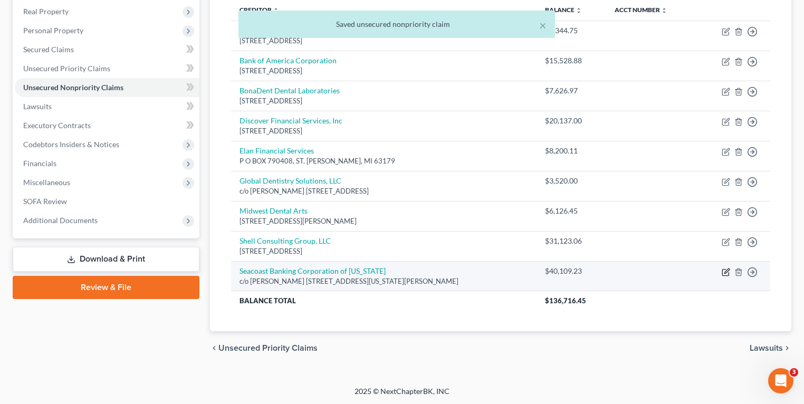
click at [728, 269] on icon "button" at bounding box center [726, 271] width 5 height 5
select select "9"
select select "12"
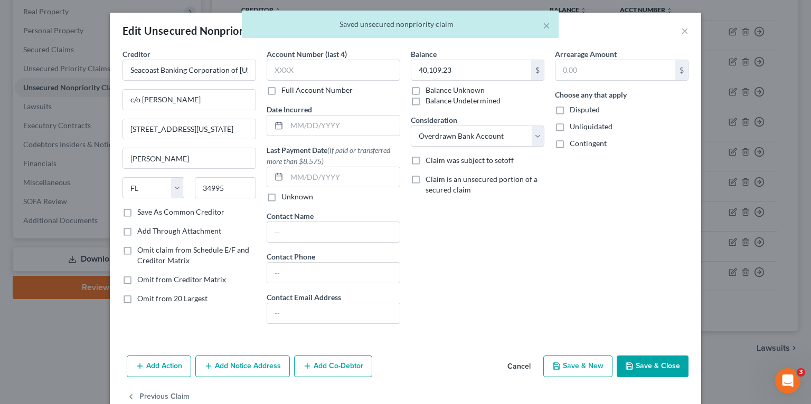
click at [155, 230] on label "Add Through Attachment" at bounding box center [179, 231] width 84 height 11
click at [148, 230] on input "Add Through Attachment" at bounding box center [144, 229] width 7 height 7
checkbox input "true"
select select
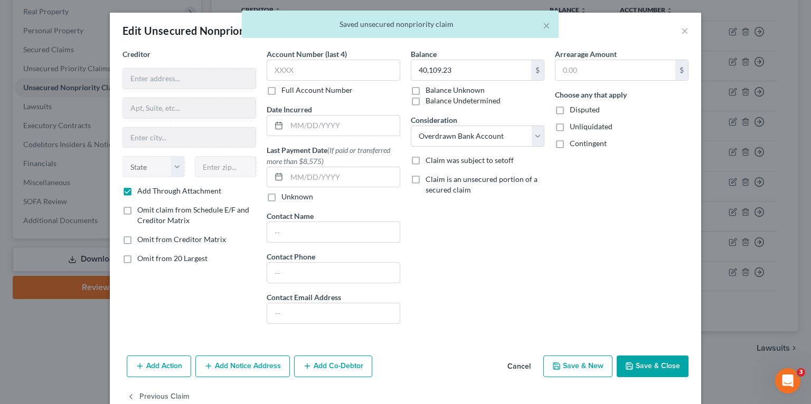
click at [164, 189] on label "Add Through Attachment" at bounding box center [179, 191] width 84 height 11
click at [148, 189] on input "Add Through Attachment" at bounding box center [144, 189] width 7 height 7
checkbox input "false"
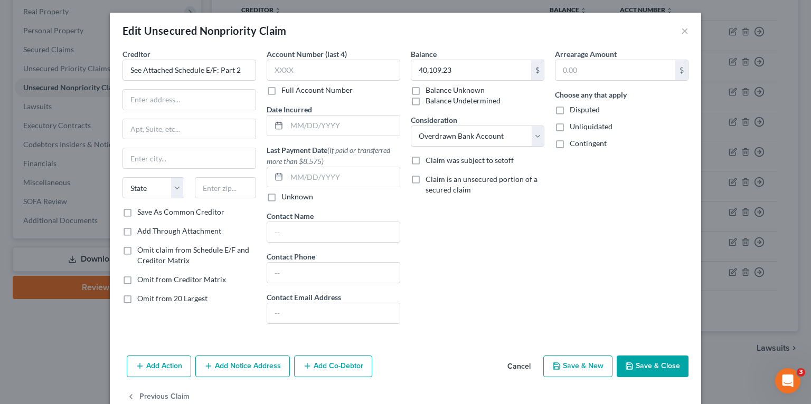
click at [172, 210] on label "Save As Common Creditor" at bounding box center [180, 212] width 87 height 11
click at [148, 210] on input "Save As Common Creditor" at bounding box center [144, 210] width 7 height 7
checkbox input "true"
click at [169, 100] on input "text" at bounding box center [189, 100] width 132 height 20
click at [201, 67] on input "See Attached Schedule E/F: Part 2" at bounding box center [189, 70] width 134 height 21
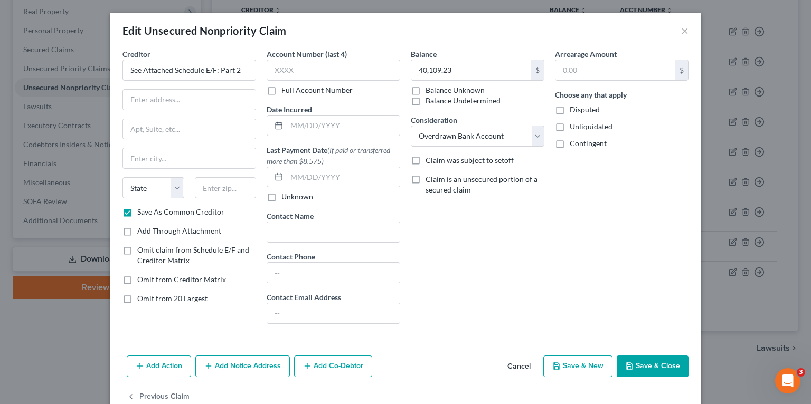
click at [516, 364] on button "Cancel" at bounding box center [519, 367] width 40 height 21
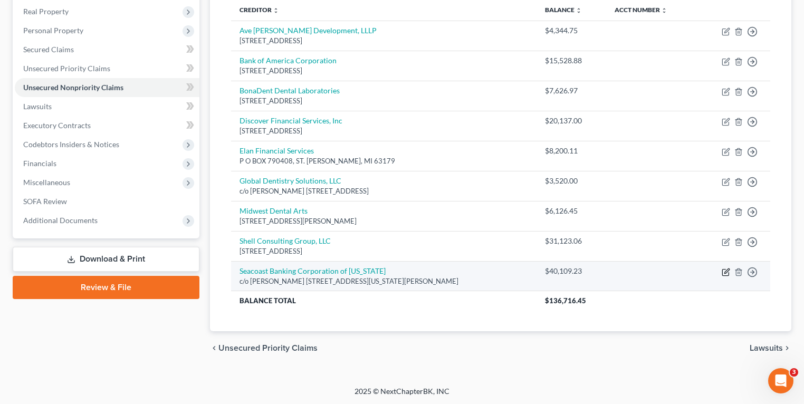
click at [724, 270] on icon "button" at bounding box center [726, 272] width 8 height 8
select select "9"
select select "12"
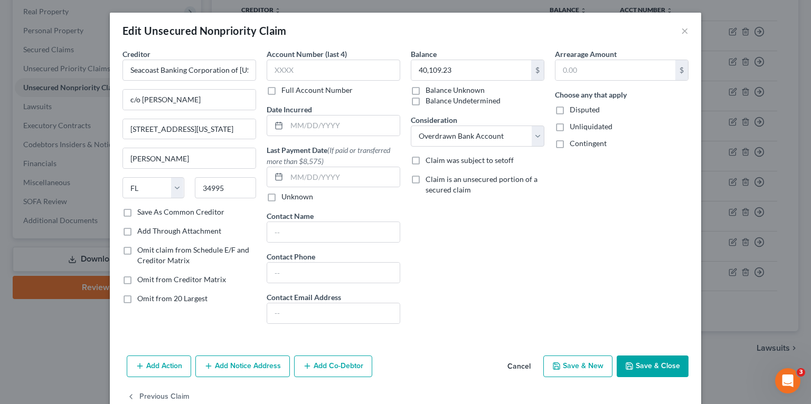
click at [537, 304] on div "Balance 40,109.23 $ Balance Unknown Balance Undetermined 40,109.23 $ Balance Un…" at bounding box center [477, 191] width 144 height 284
click at [681, 32] on button "×" at bounding box center [684, 30] width 7 height 13
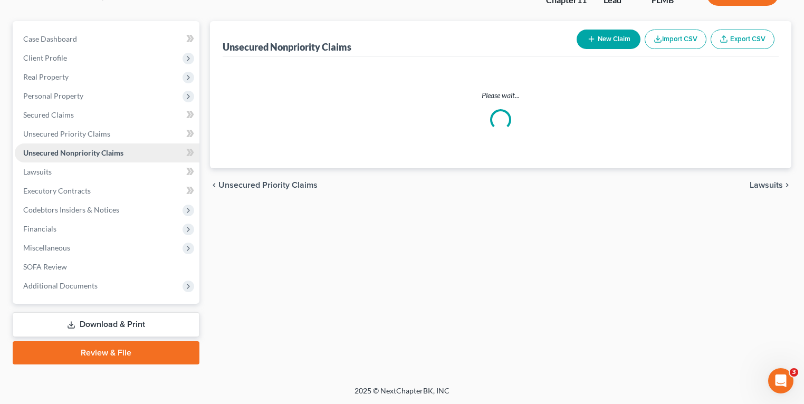
click at [110, 154] on span "Unsecured Nonpriority Claims" at bounding box center [73, 152] width 100 height 9
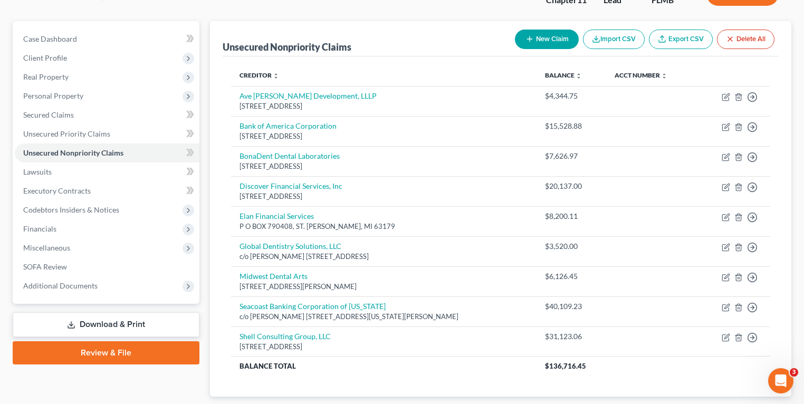
scroll to position [122, 0]
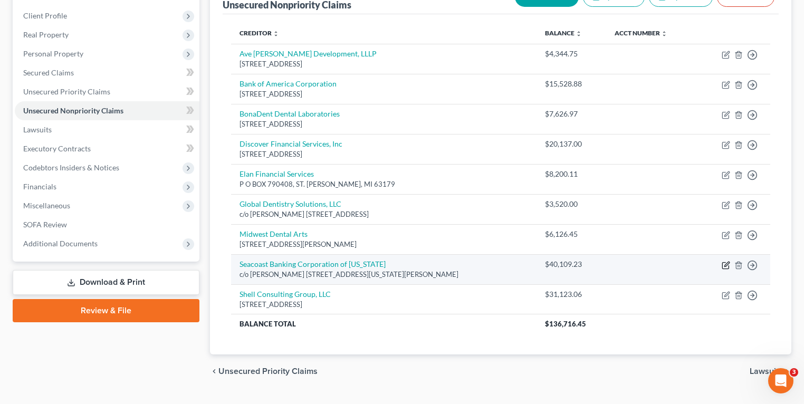
click at [727, 264] on icon "button" at bounding box center [726, 264] width 5 height 5
select select "9"
select select "12"
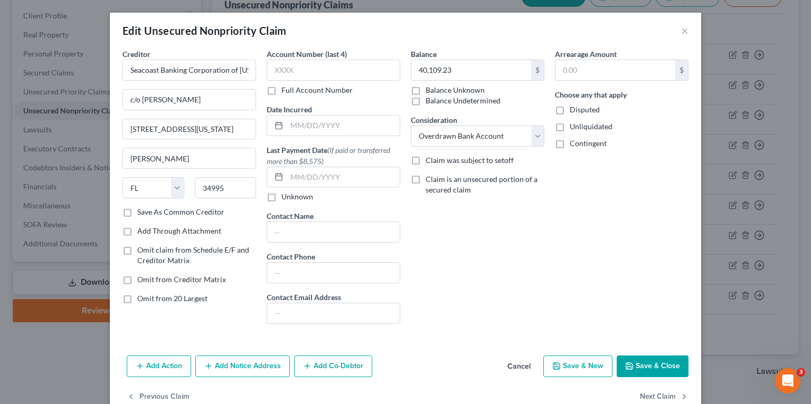
click at [688, 30] on div "Edit Unsecured Nonpriority Claim ×" at bounding box center [405, 31] width 591 height 36
click at [683, 30] on button "×" at bounding box center [684, 30] width 7 height 13
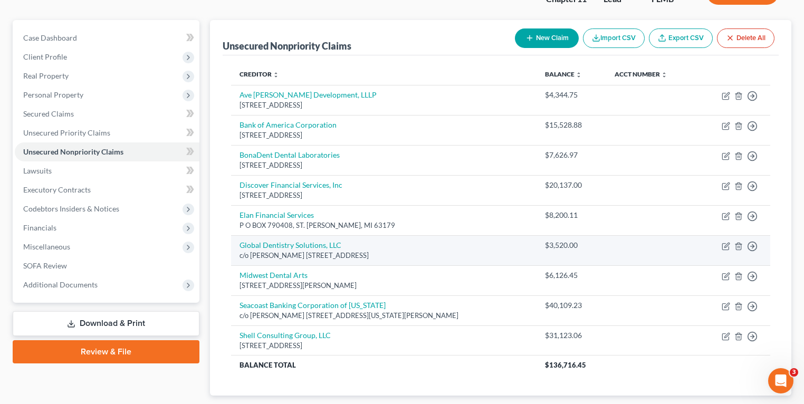
scroll to position [0, 0]
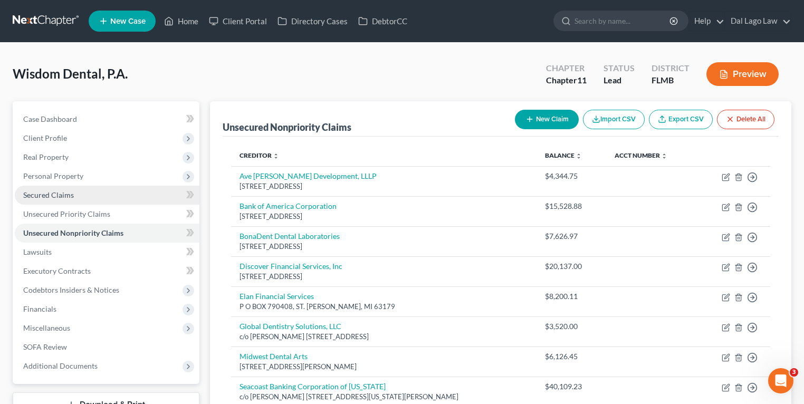
click at [61, 195] on span "Secured Claims" at bounding box center [48, 194] width 51 height 9
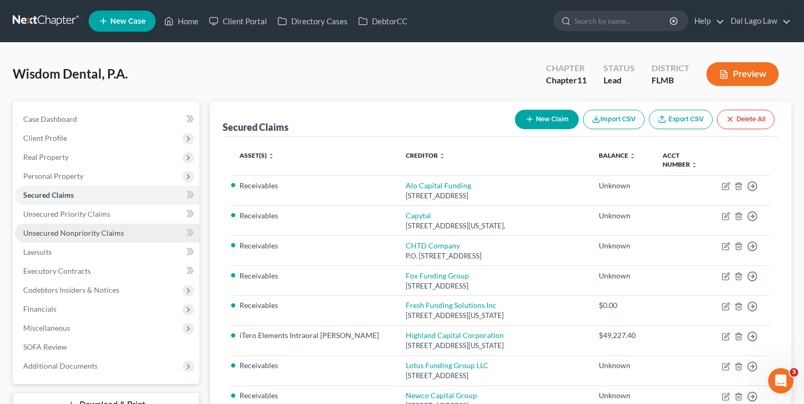
click at [52, 230] on span "Unsecured Nonpriority Claims" at bounding box center [73, 232] width 101 height 9
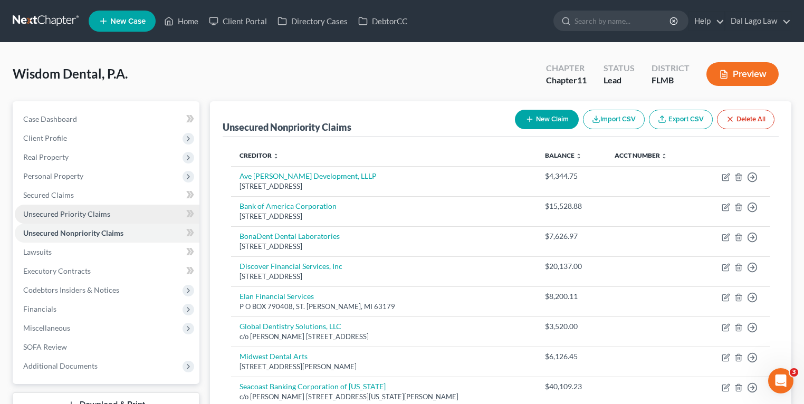
click at [59, 218] on link "Unsecured Priority Claims" at bounding box center [107, 214] width 185 height 19
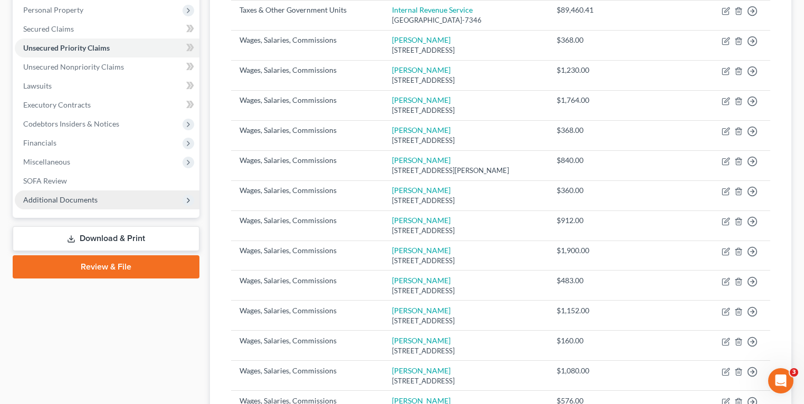
scroll to position [125, 0]
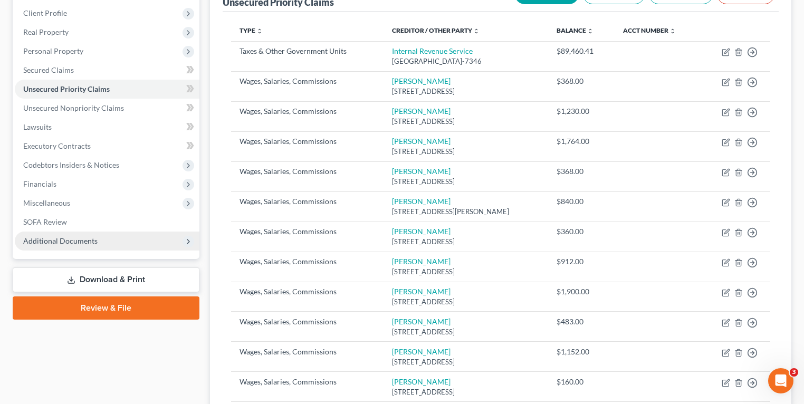
click at [116, 241] on span "Additional Documents" at bounding box center [107, 241] width 185 height 19
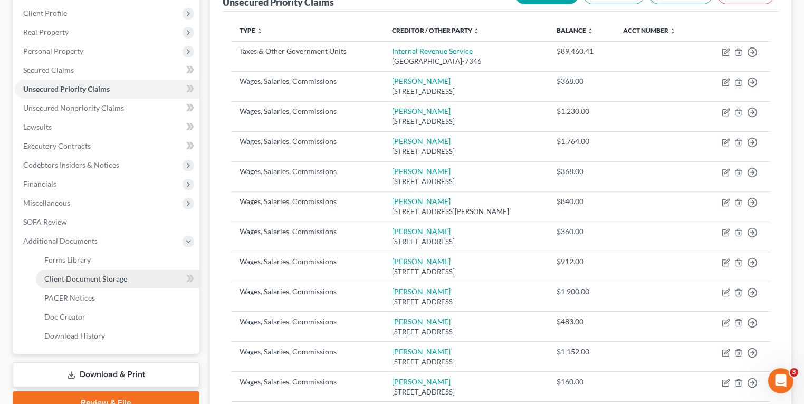
click at [116, 285] on link "Client Document Storage" at bounding box center [118, 279] width 164 height 19
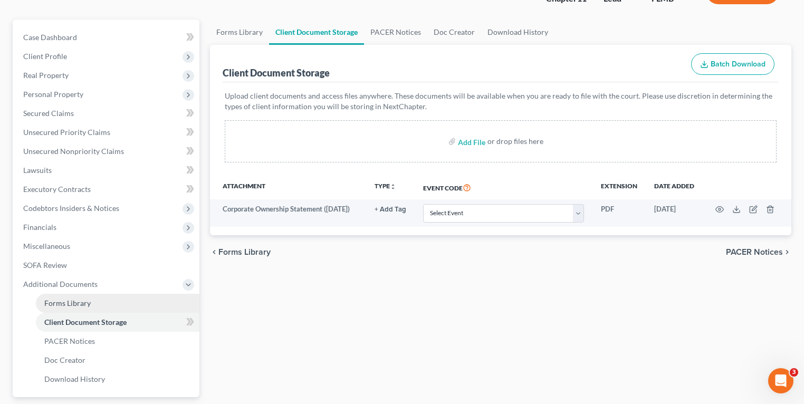
scroll to position [175, 0]
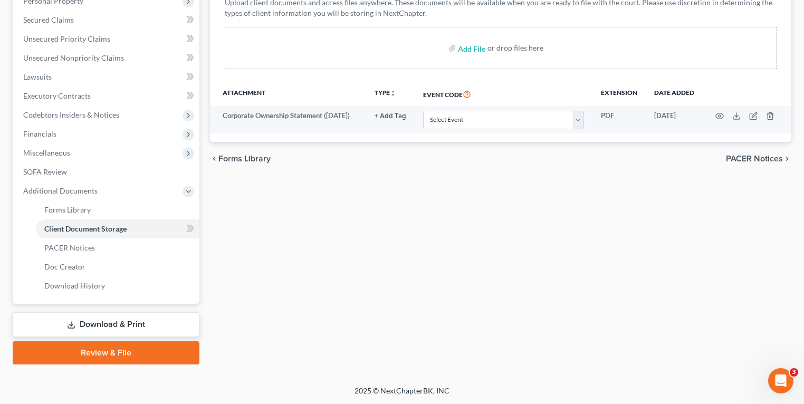
click at [111, 318] on link "Download & Print" at bounding box center [106, 324] width 187 height 25
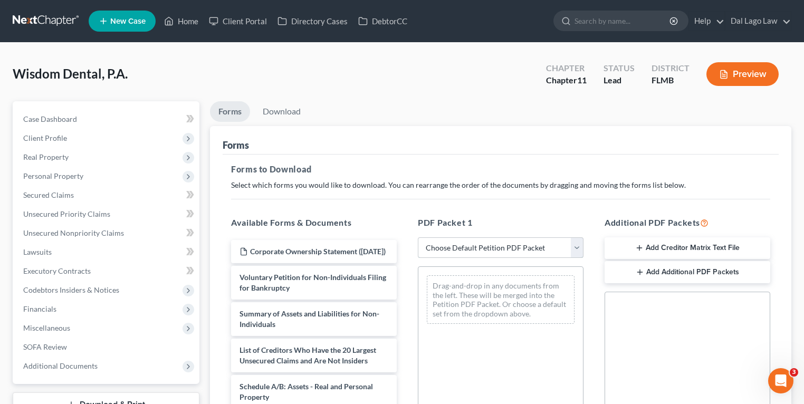
click at [473, 243] on select "Choose Default Petition PDF Packet Complete Bankruptcy Petition (all forms and …" at bounding box center [501, 247] width 166 height 21
select select "2"
click at [418, 237] on select "Choose Default Petition PDF Packet Complete Bankruptcy Petition (all forms and …" at bounding box center [501, 247] width 166 height 21
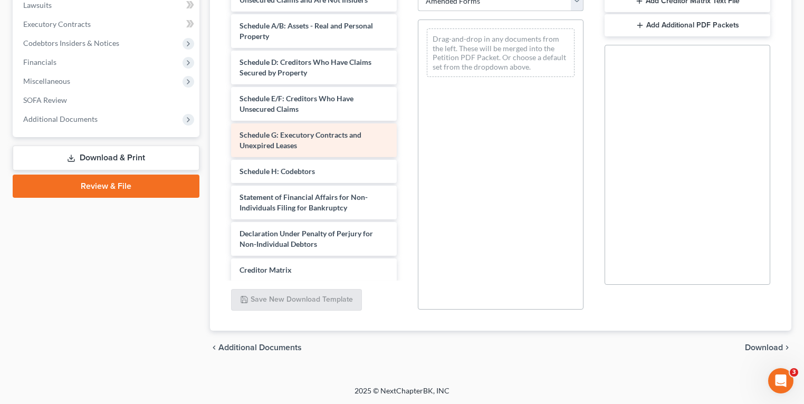
scroll to position [42, 0]
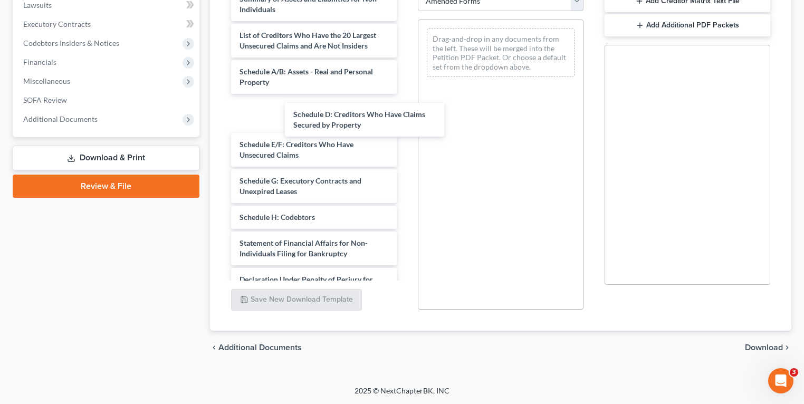
drag, startPoint x: 278, startPoint y: 102, endPoint x: 272, endPoint y: 99, distance: 5.9
click at [274, 98] on div "Schedule D: Creditors Who Have Claims Secured by Property Voluntary Petition fo…" at bounding box center [314, 178] width 183 height 454
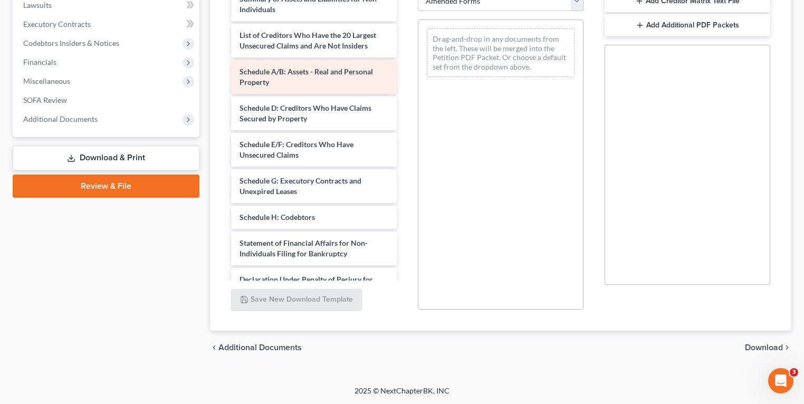
click at [405, 80] on div "Voluntary Petition for Non-Individuals Filing for Bankruptcy Summary of Assets …" at bounding box center [314, 178] width 183 height 454
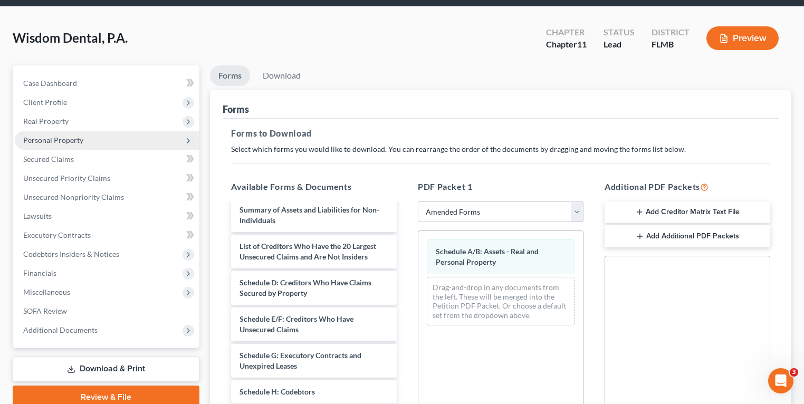
scroll to position [36, 0]
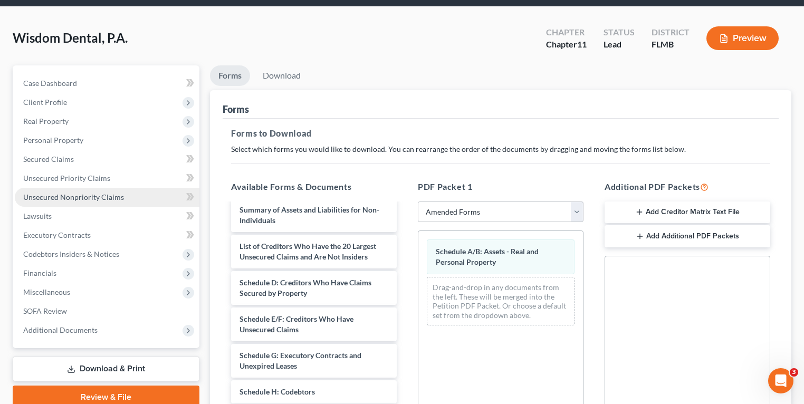
click at [78, 198] on span "Unsecured Nonpriority Claims" at bounding box center [73, 197] width 101 height 9
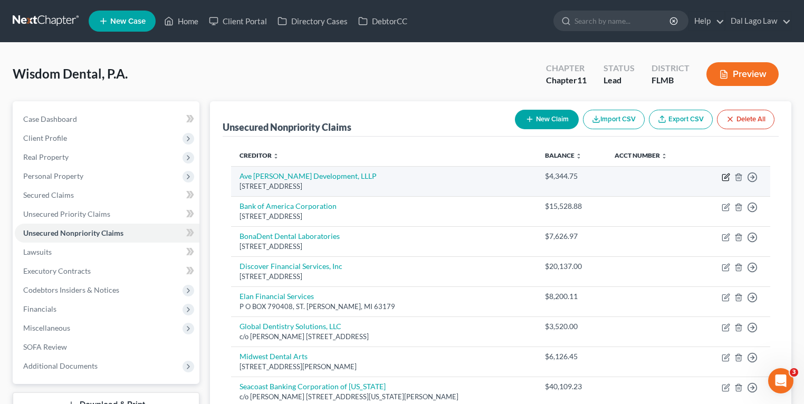
click at [722, 175] on icon "button" at bounding box center [725, 178] width 6 height 6
select select "9"
select select "11"
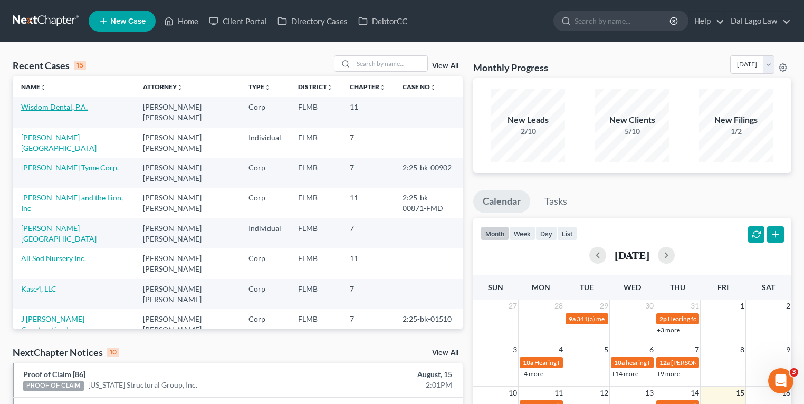
click at [76, 106] on link "Wisdom Dental, P.A." at bounding box center [54, 106] width 66 height 9
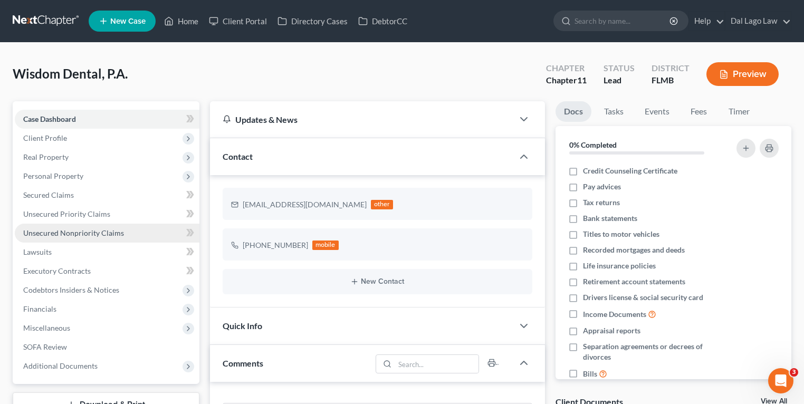
click at [80, 228] on span "Unsecured Nonpriority Claims" at bounding box center [73, 232] width 101 height 9
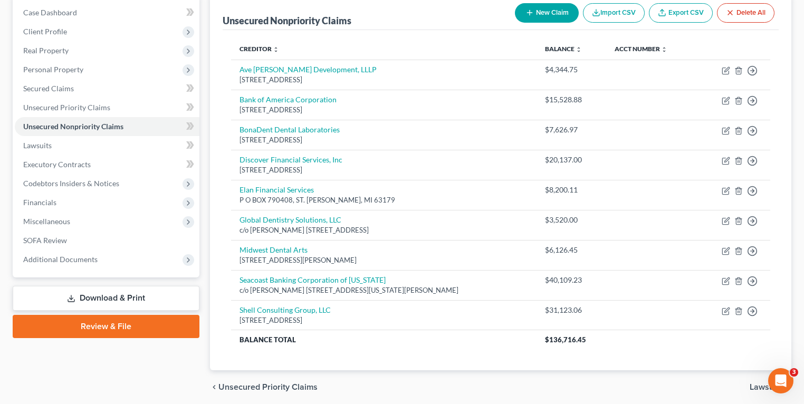
scroll to position [127, 0]
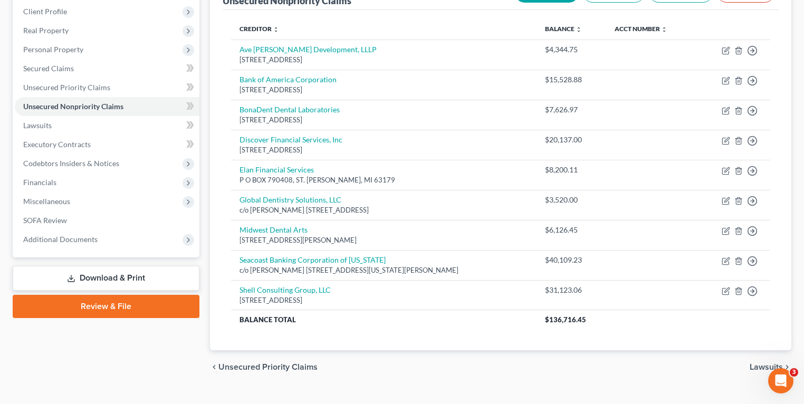
click at [773, 380] on div "Open Intercom Messenger" at bounding box center [781, 381] width 35 height 35
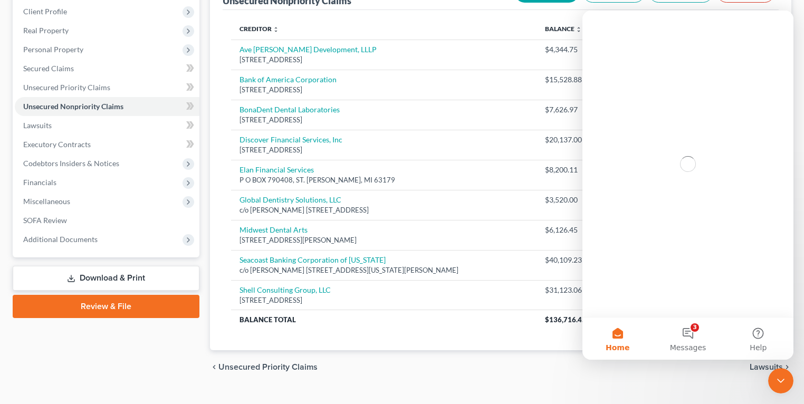
scroll to position [0, 0]
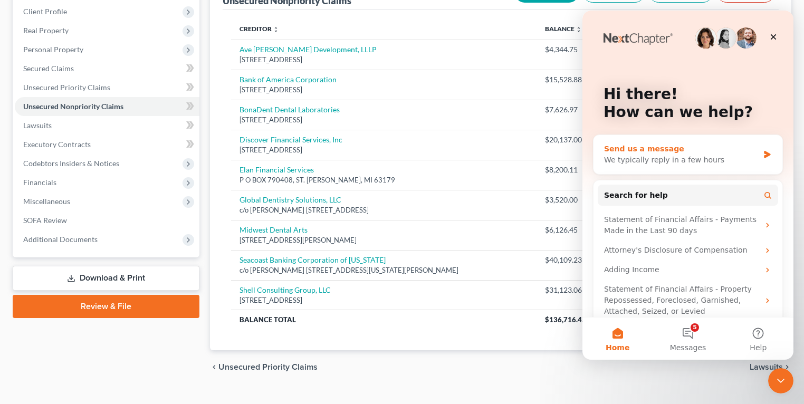
click at [707, 150] on div "Send us a message" at bounding box center [681, 149] width 155 height 11
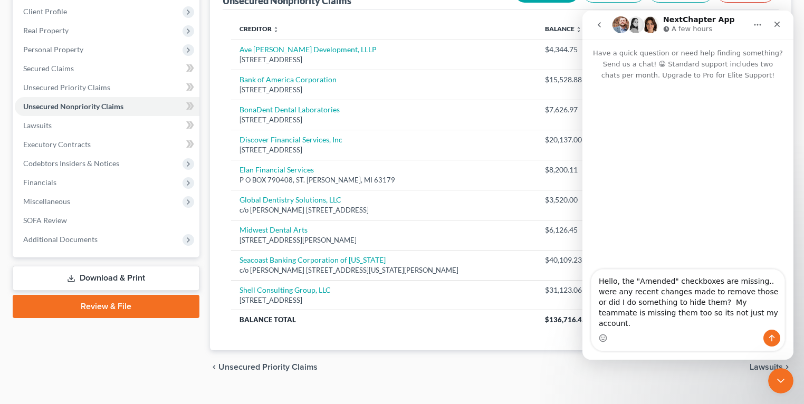
type textarea "Hello, the "Amended" checkboxes are missing.. were any recent changes made to r…"
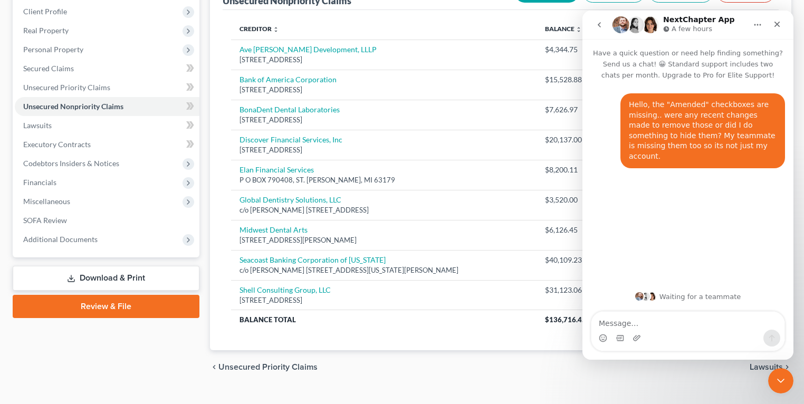
click at [456, 27] on th "Creditor expand_more expand_less unfold_more" at bounding box center [384, 28] width 306 height 21
click at [783, 24] on div "Close" at bounding box center [777, 24] width 19 height 19
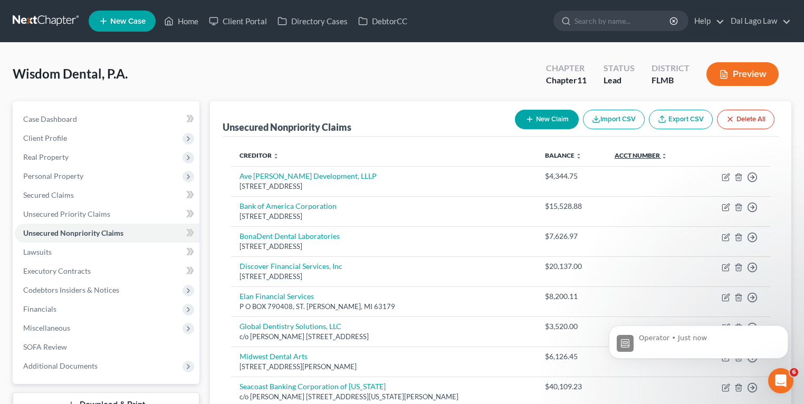
scroll to position [72, 0]
click at [779, 379] on icon "Open Intercom Messenger" at bounding box center [781, 381] width 17 height 17
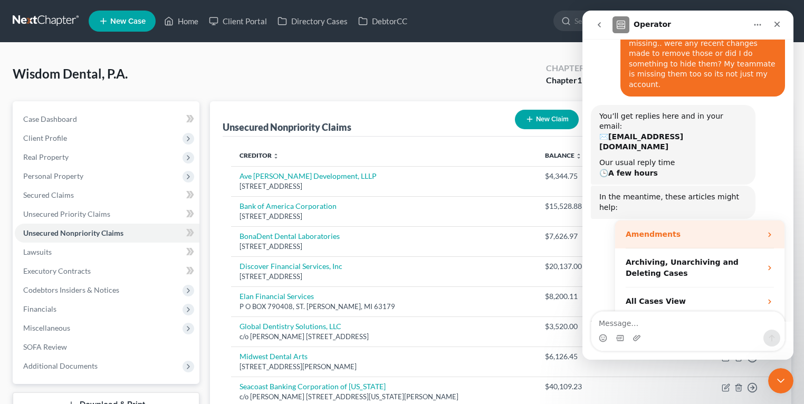
click at [709, 229] on div "Amendments" at bounding box center [694, 234] width 136 height 11
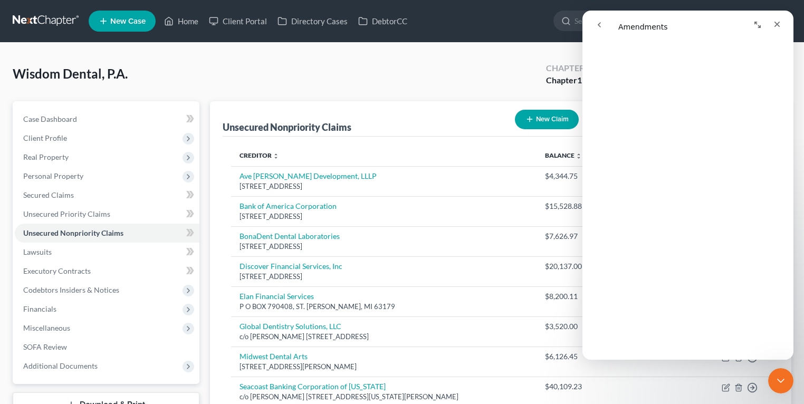
scroll to position [1014, 0]
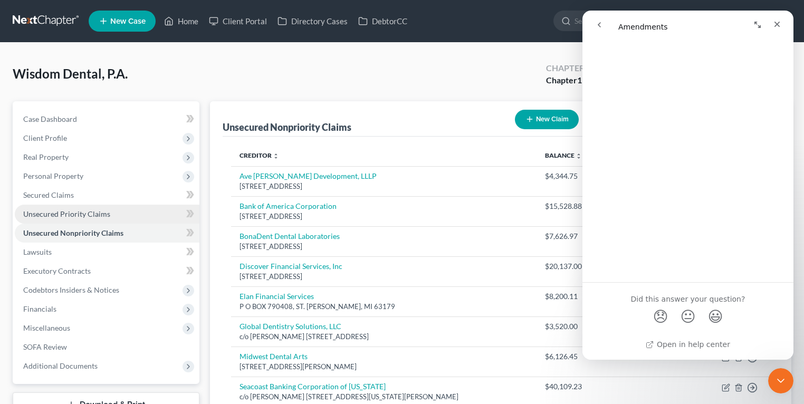
click at [110, 217] on link "Unsecured Priority Claims" at bounding box center [107, 214] width 185 height 19
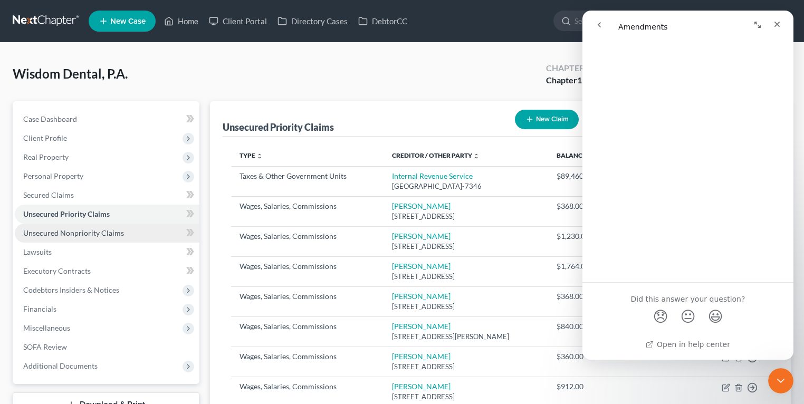
click at [113, 230] on span "Unsecured Nonpriority Claims" at bounding box center [73, 232] width 101 height 9
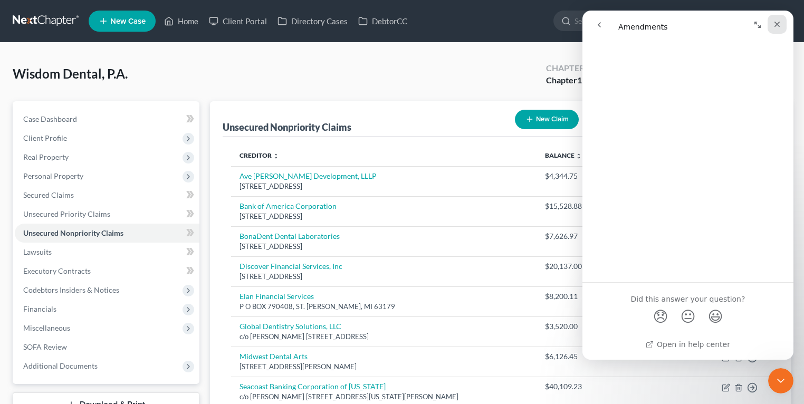
click at [774, 22] on icon "Close" at bounding box center [777, 24] width 8 height 8
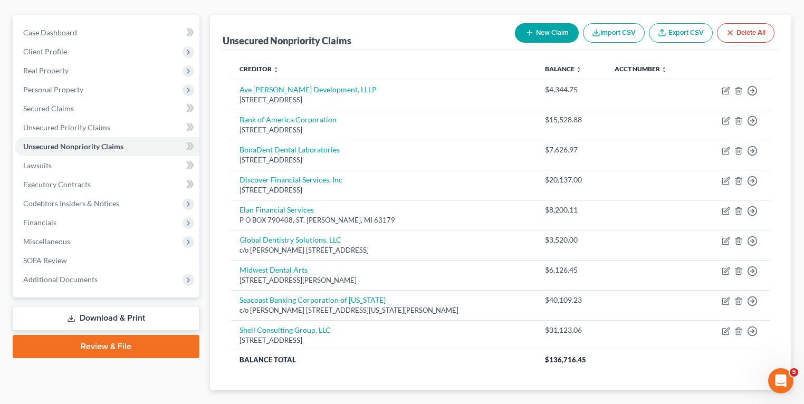
scroll to position [146, 0]
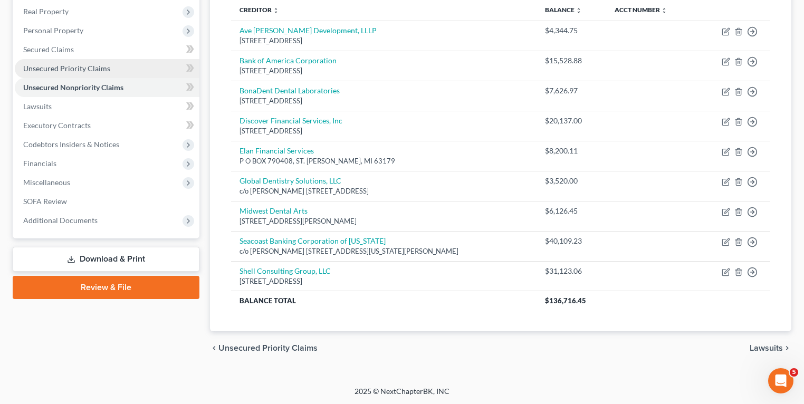
click at [84, 65] on span "Unsecured Priority Claims" at bounding box center [66, 68] width 87 height 9
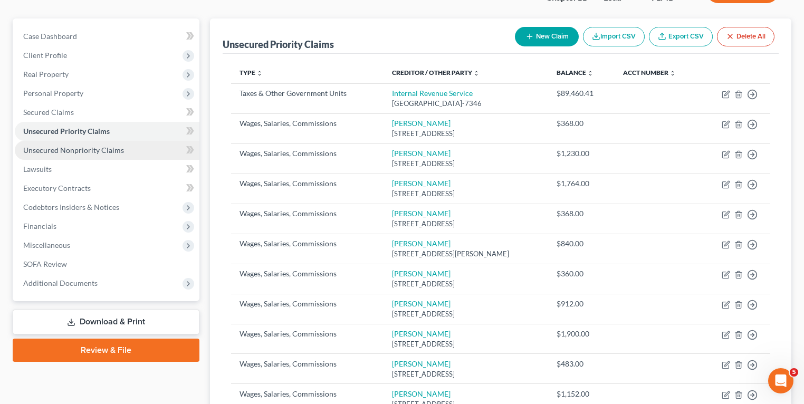
click at [80, 150] on span "Unsecured Nonpriority Claims" at bounding box center [73, 150] width 101 height 9
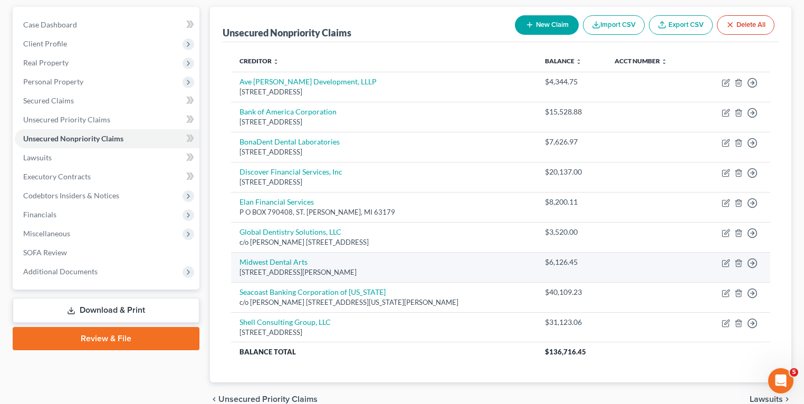
scroll to position [146, 0]
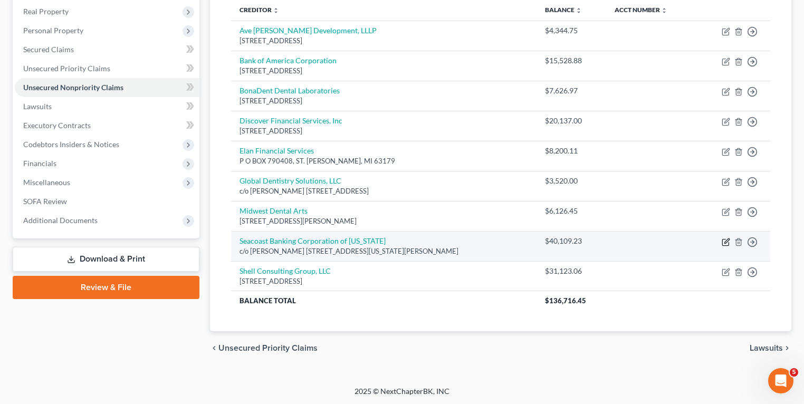
click at [728, 243] on icon "button" at bounding box center [726, 242] width 8 height 8
select select "9"
select select "12"
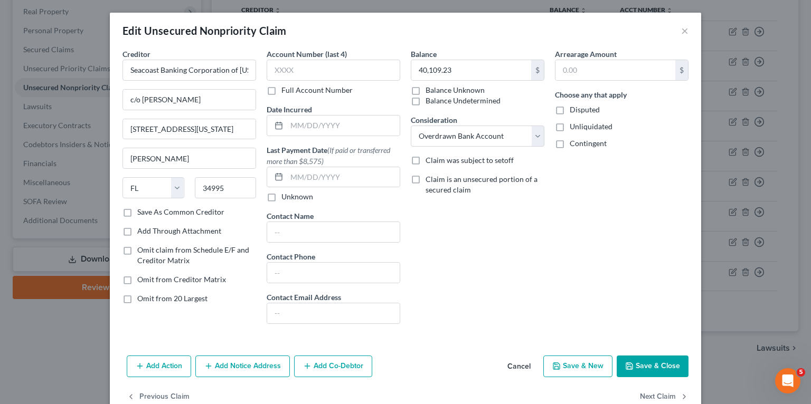
click at [492, 294] on div "Balance 40,109.23 $ Balance Unknown Balance Undetermined 40,109.23 $ Balance Un…" at bounding box center [477, 191] width 144 height 284
click at [682, 34] on button "×" at bounding box center [684, 30] width 7 height 13
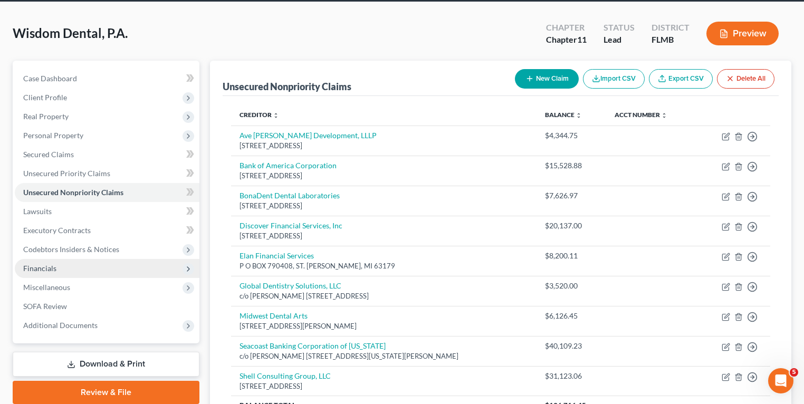
scroll to position [0, 0]
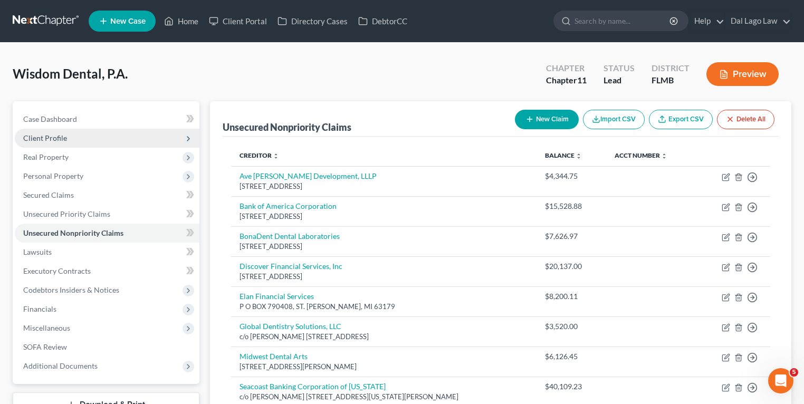
click at [92, 133] on span "Client Profile" at bounding box center [107, 138] width 185 height 19
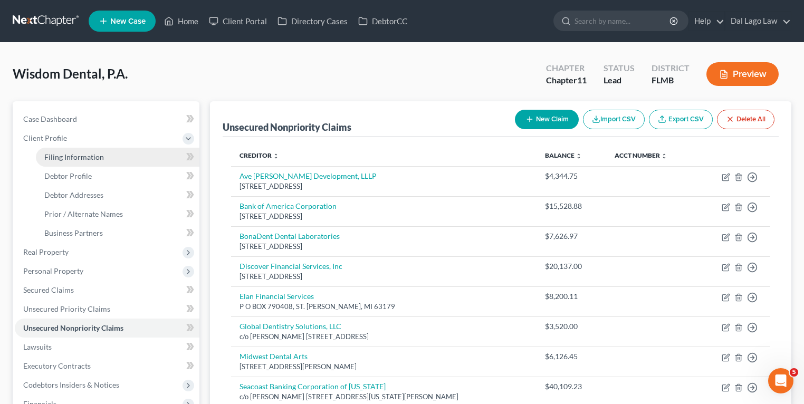
click at [93, 155] on span "Filing Information" at bounding box center [74, 156] width 60 height 9
select select "3"
select select "1"
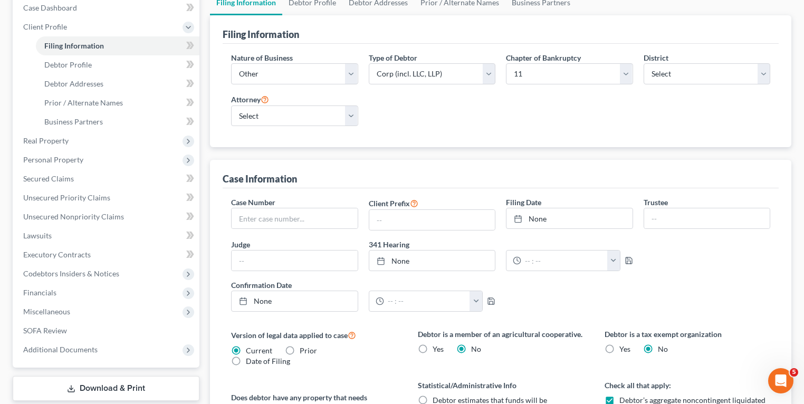
scroll to position [84, 0]
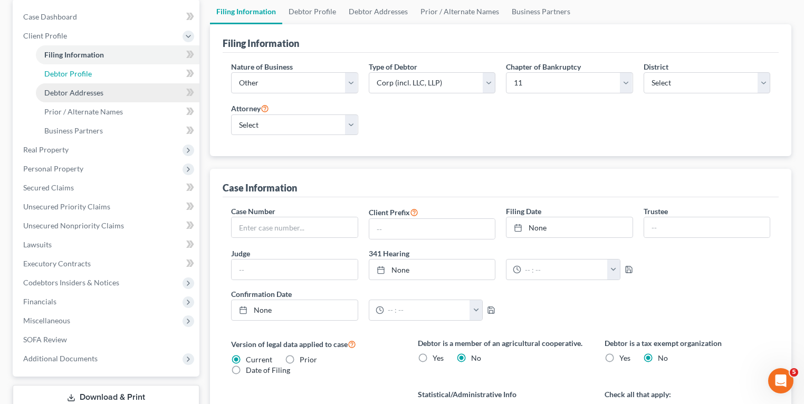
click at [93, 73] on link "Debtor Profile" at bounding box center [118, 73] width 164 height 19
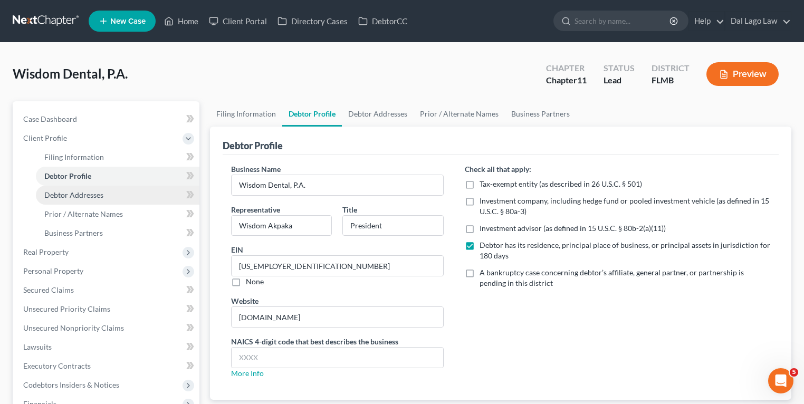
click at [116, 188] on link "Debtor Addresses" at bounding box center [118, 195] width 164 height 19
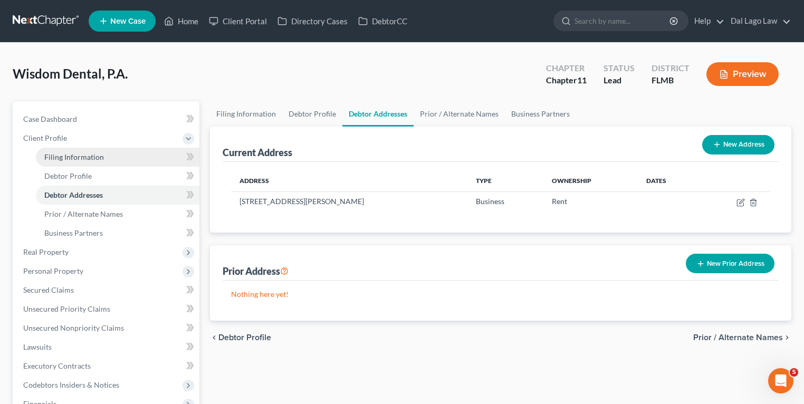
click at [114, 153] on link "Filing Information" at bounding box center [118, 157] width 164 height 19
select select "3"
select select "1"
select select "15"
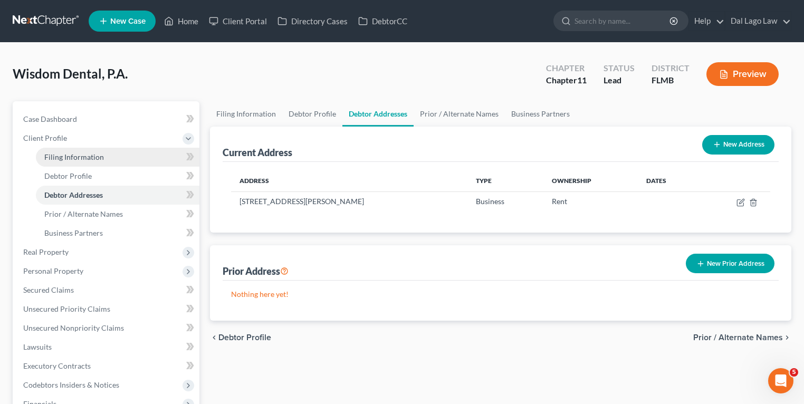
select select "0"
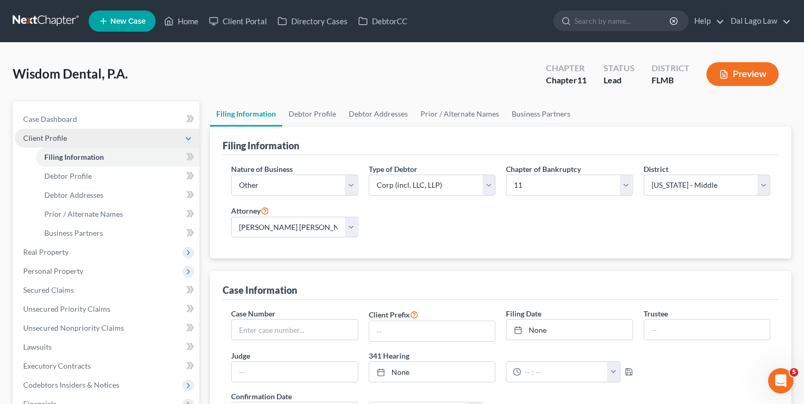
click at [129, 135] on span "Client Profile" at bounding box center [107, 138] width 185 height 19
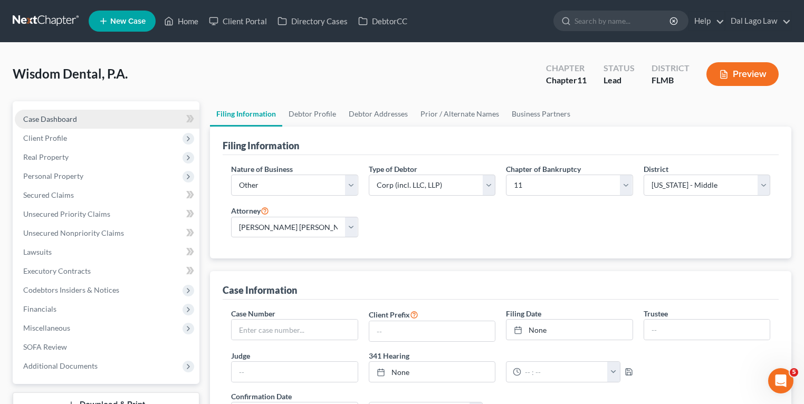
click at [138, 124] on link "Case Dashboard" at bounding box center [107, 119] width 185 height 19
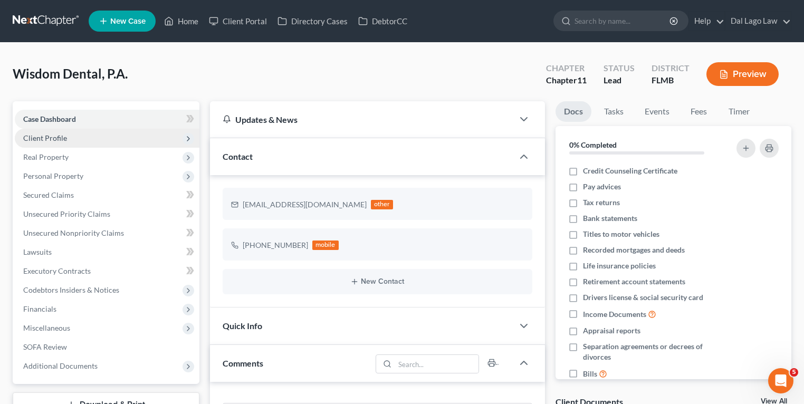
click at [131, 140] on span "Client Profile" at bounding box center [107, 138] width 185 height 19
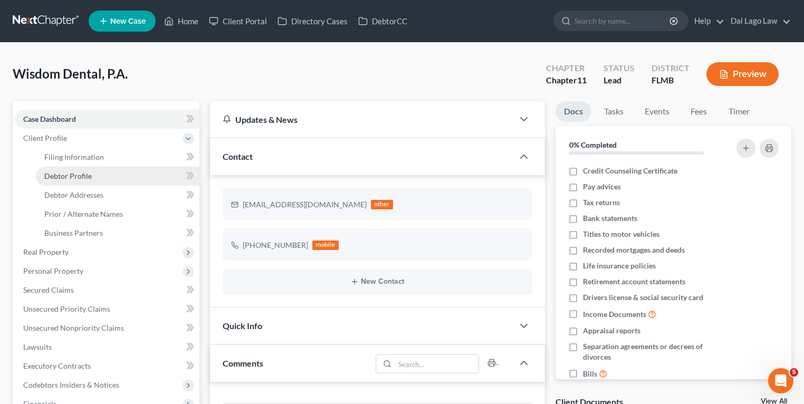
scroll to position [416, 0]
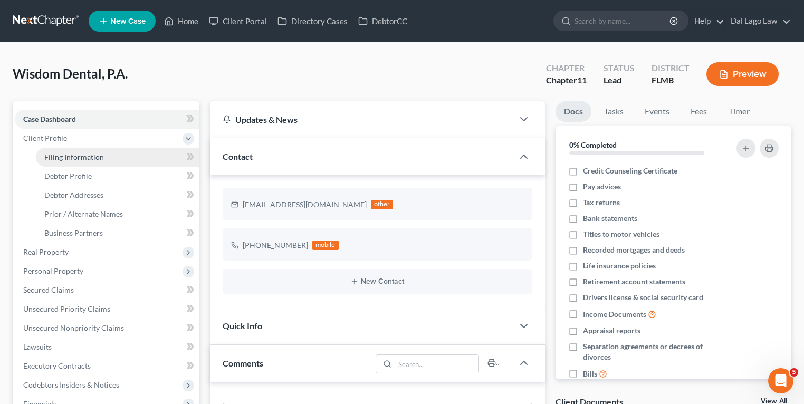
click at [100, 150] on link "Filing Information" at bounding box center [118, 157] width 164 height 19
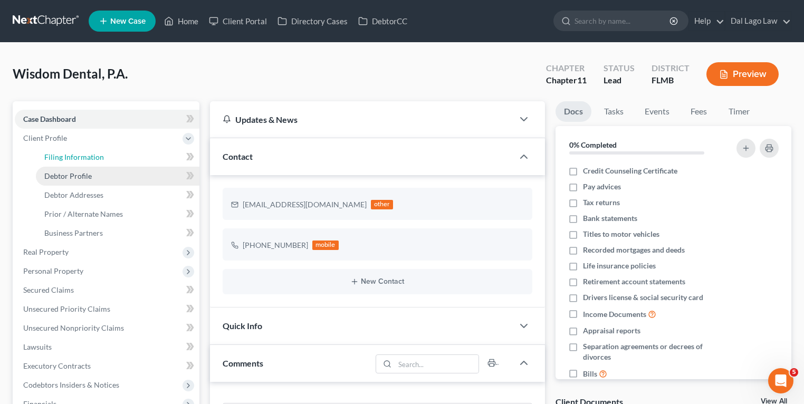
select select "3"
select select "1"
select select "15"
select select "0"
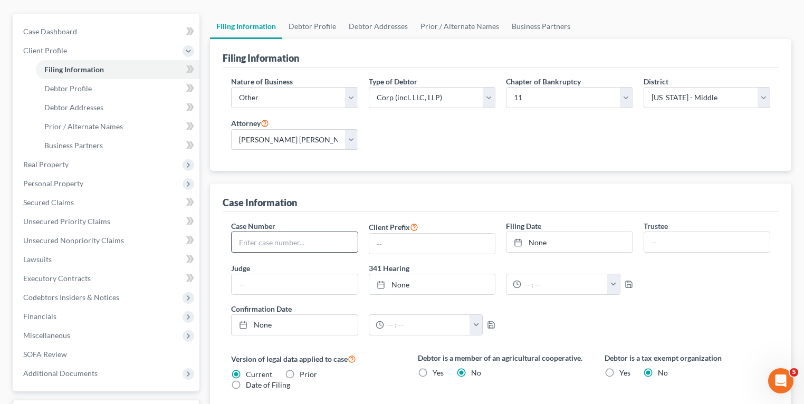
scroll to position [84, 0]
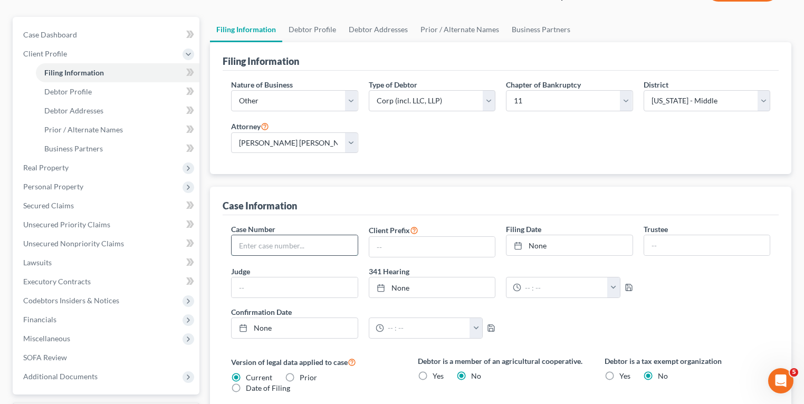
click at [289, 247] on input "text" at bounding box center [295, 245] width 126 height 20
type input "2:25-bk-1508-FMD"
click at [728, 144] on div "Nature of Business Select Clearing Bank Commodity Broker Health Care Business O…" at bounding box center [501, 120] width 550 height 83
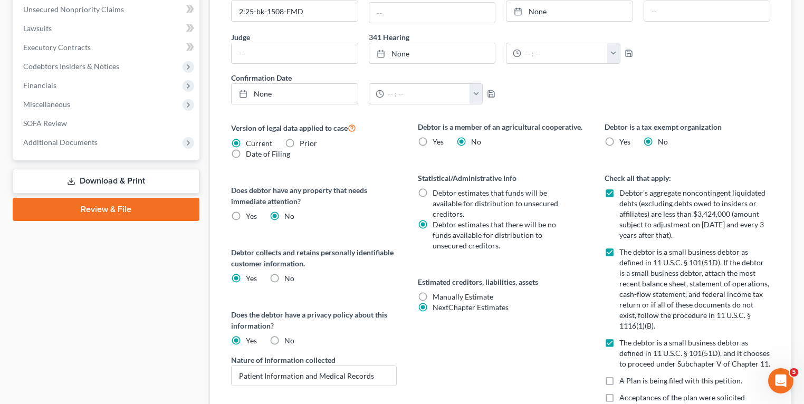
scroll to position [211, 0]
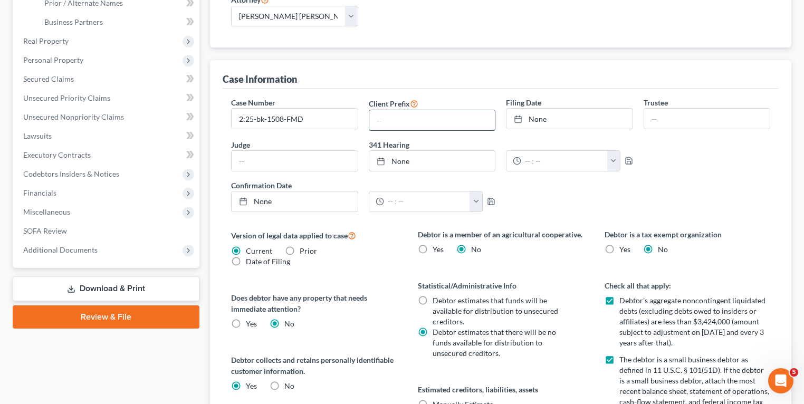
click at [447, 120] on input "text" at bounding box center [432, 120] width 126 height 20
click at [460, 80] on div "Case Information" at bounding box center [501, 74] width 556 height 28
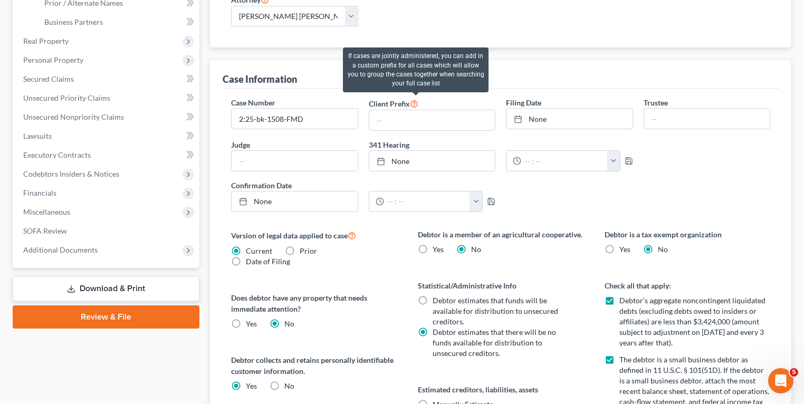
click at [413, 101] on icon at bounding box center [414, 103] width 8 height 10
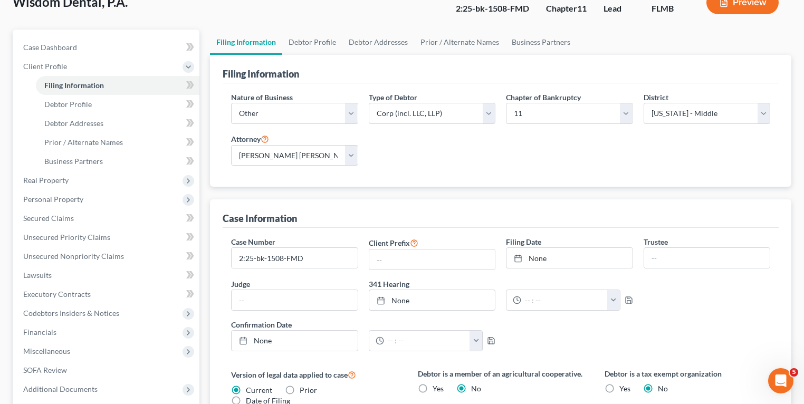
scroll to position [60, 0]
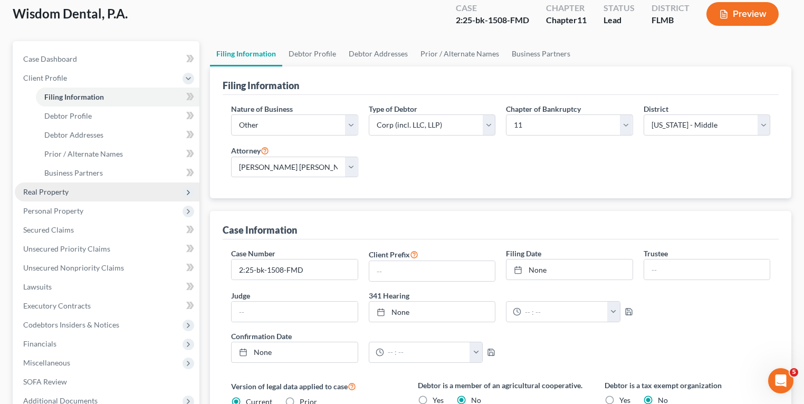
click at [62, 190] on span "Real Property" at bounding box center [45, 191] width 45 height 9
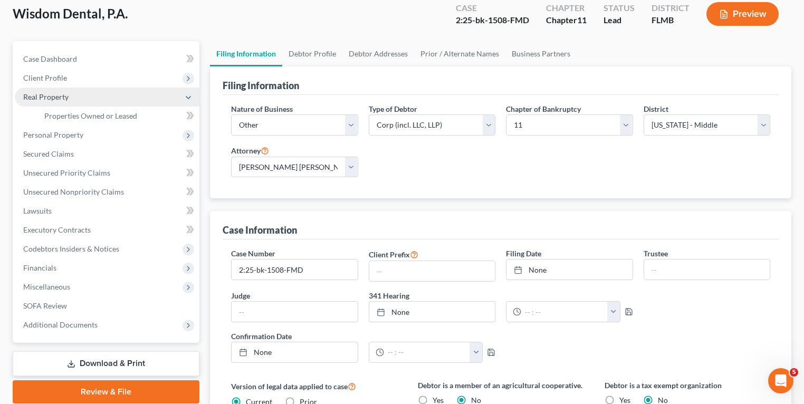
click at [90, 93] on span "Real Property" at bounding box center [107, 97] width 185 height 19
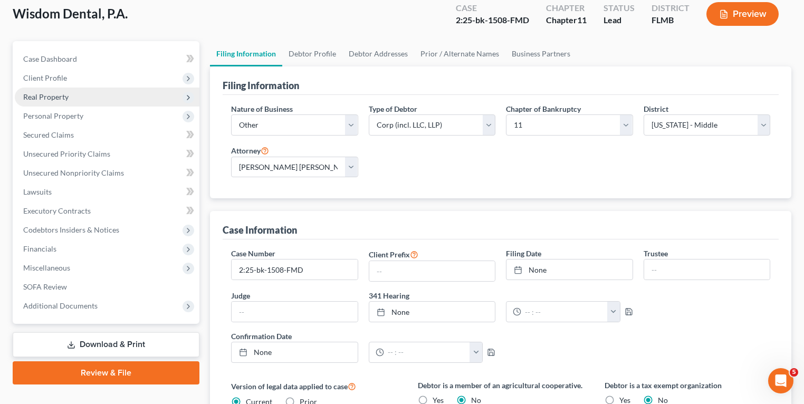
click at [89, 94] on span "Real Property" at bounding box center [107, 97] width 185 height 19
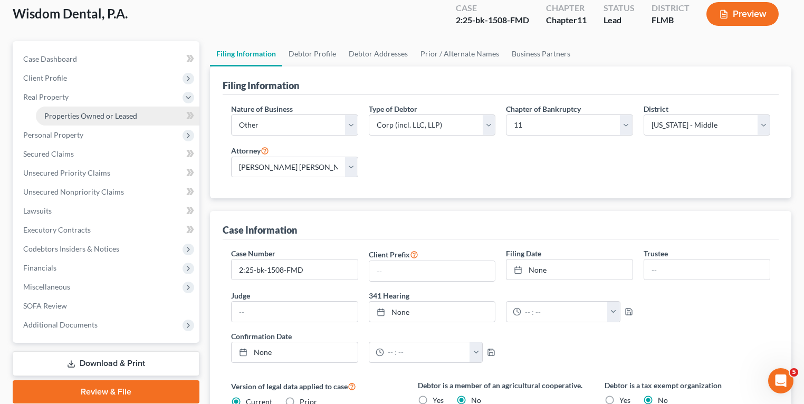
click at [90, 112] on span "Properties Owned or Leased" at bounding box center [90, 115] width 93 height 9
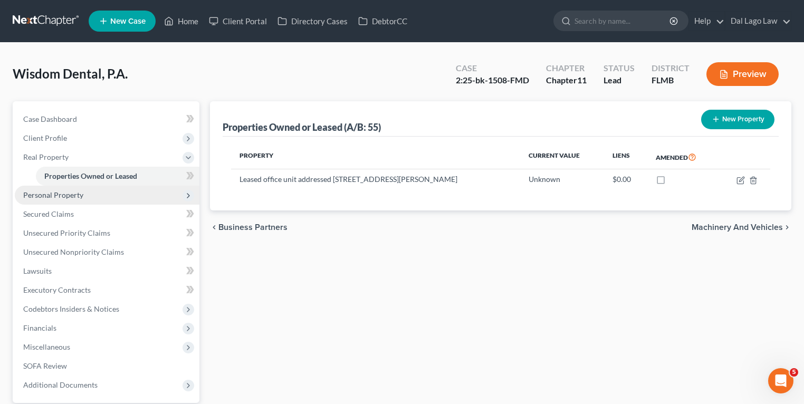
click at [62, 190] on span "Personal Property" at bounding box center [53, 194] width 60 height 9
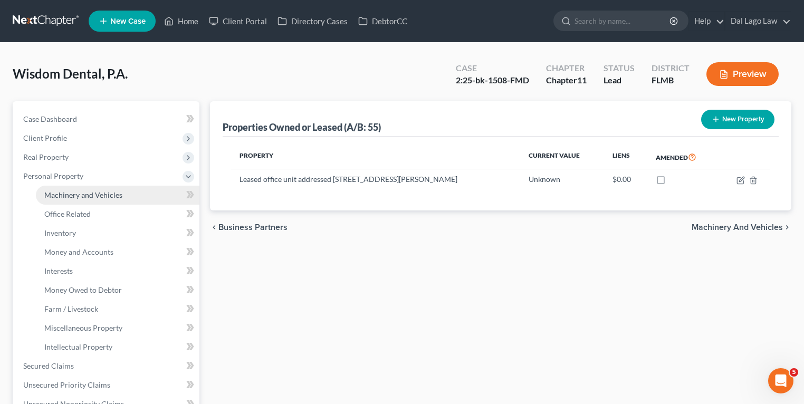
click at [101, 196] on span "Machinery and Vehicles" at bounding box center [83, 194] width 78 height 9
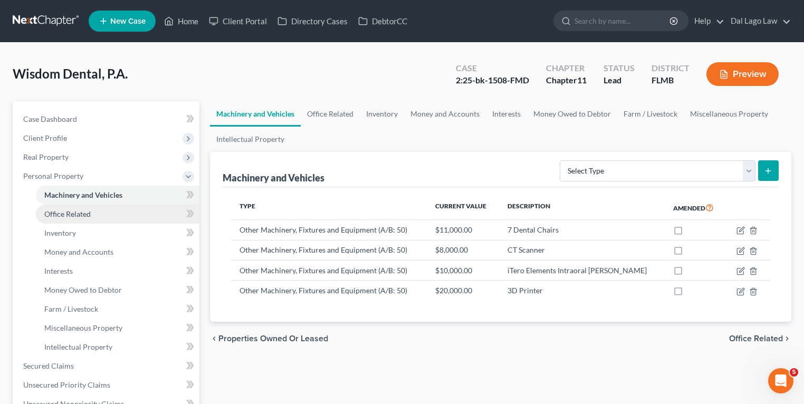
click at [90, 218] on link "Office Related" at bounding box center [118, 214] width 164 height 19
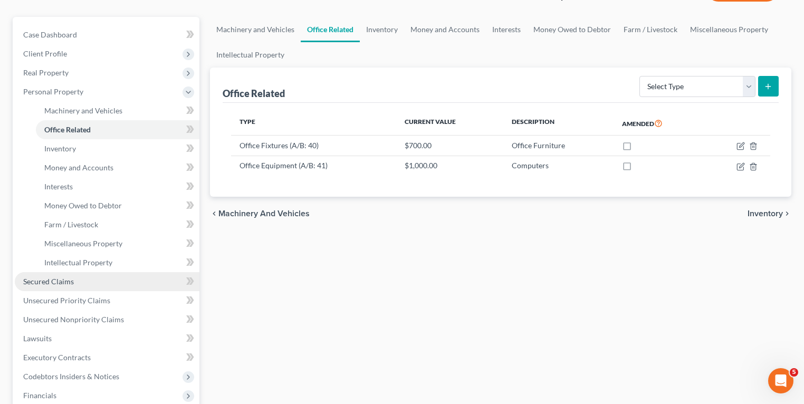
click at [55, 278] on span "Secured Claims" at bounding box center [48, 281] width 51 height 9
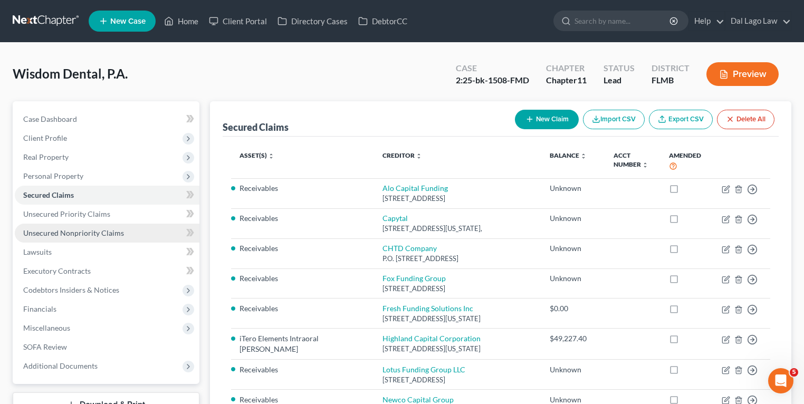
click at [99, 239] on link "Unsecured Nonpriority Claims" at bounding box center [107, 233] width 185 height 19
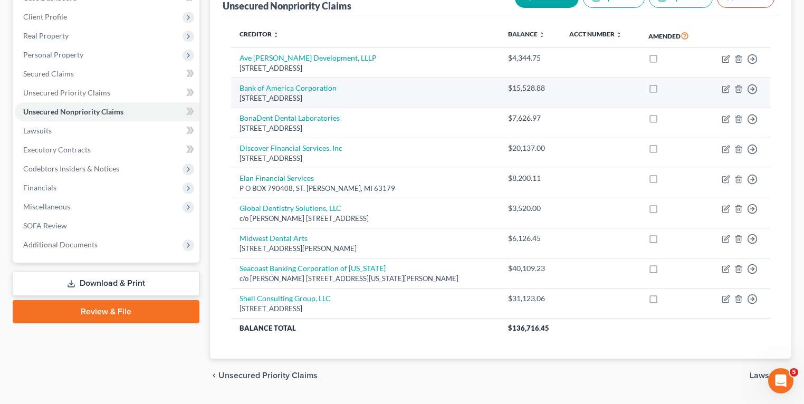
scroll to position [106, 0]
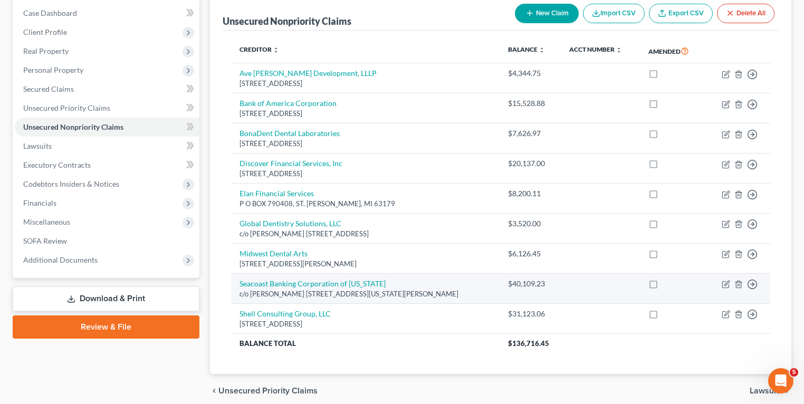
click at [663, 287] on label at bounding box center [663, 287] width 0 height 0
click at [668, 282] on input "checkbox" at bounding box center [671, 282] width 7 height 7
checkbox input "true"
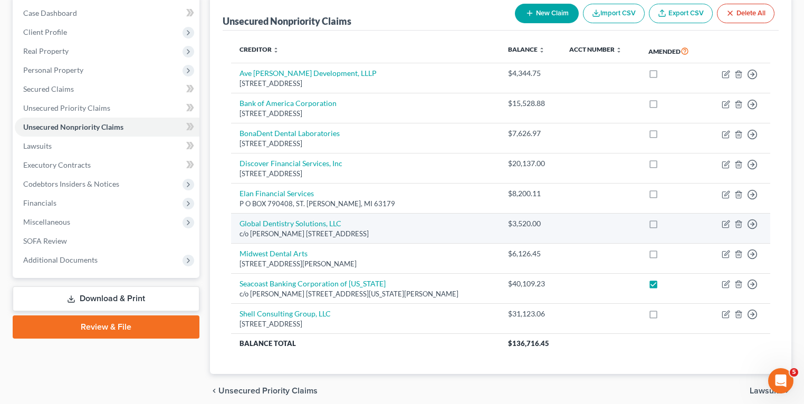
drag, startPoint x: 647, startPoint y: 224, endPoint x: 652, endPoint y: 230, distance: 7.5
click at [663, 226] on label at bounding box center [663, 226] width 0 height 0
click at [668, 224] on input "checkbox" at bounding box center [671, 221] width 7 height 7
checkbox input "true"
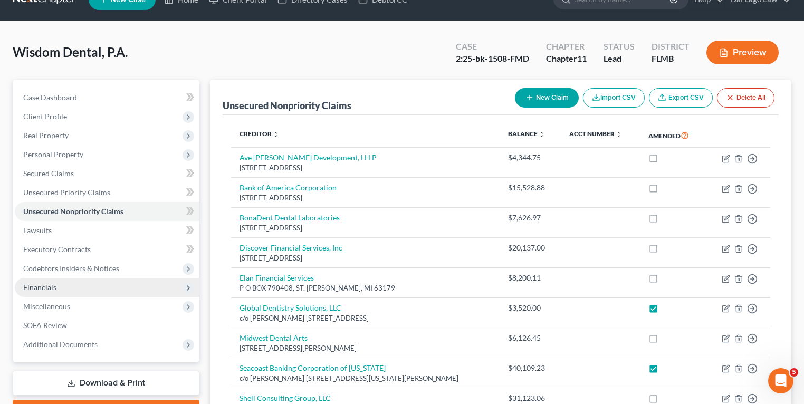
scroll to position [0, 0]
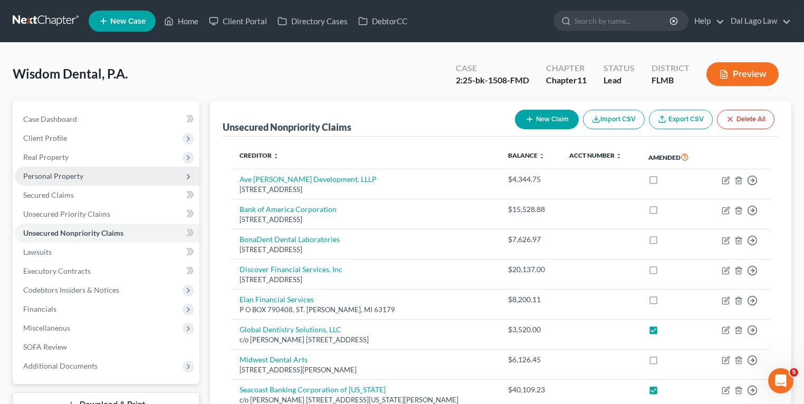
click at [100, 171] on span "Personal Property" at bounding box center [107, 176] width 185 height 19
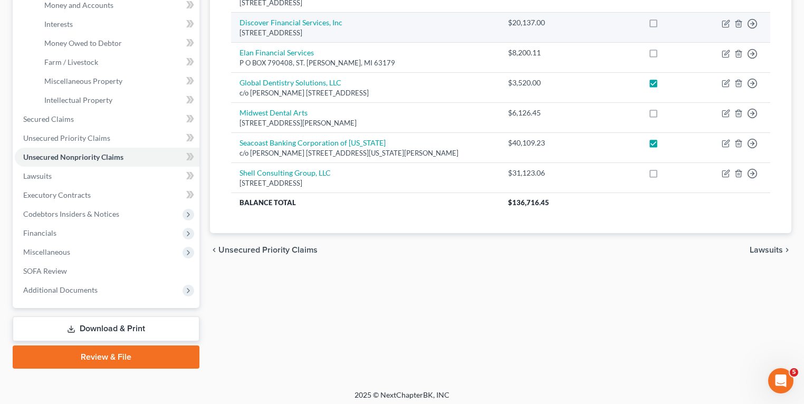
scroll to position [251, 0]
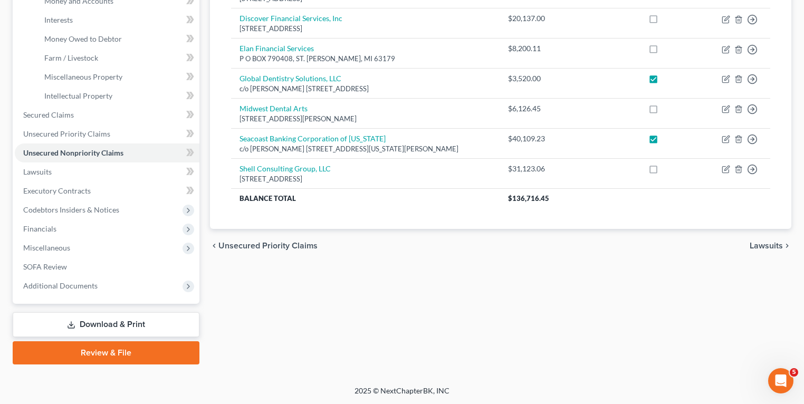
click at [135, 322] on link "Download & Print" at bounding box center [106, 324] width 187 height 25
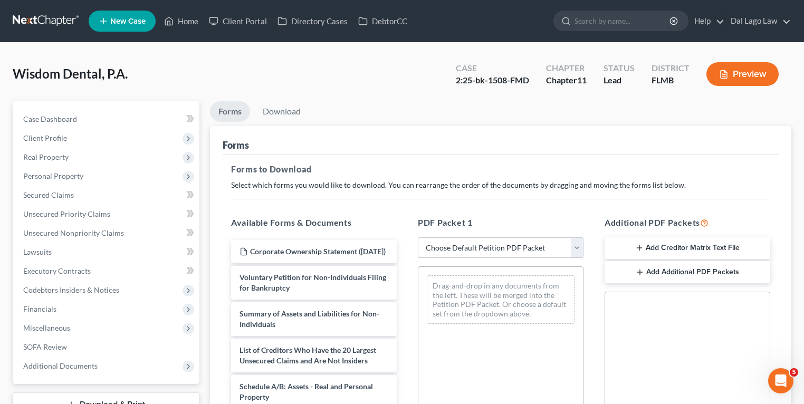
click at [480, 247] on select "Choose Default Petition PDF Packet Complete Bankruptcy Petition (all forms and …" at bounding box center [501, 247] width 166 height 21
select select "2"
click at [418, 237] on select "Choose Default Petition PDF Packet Complete Bankruptcy Petition (all forms and …" at bounding box center [501, 247] width 166 height 21
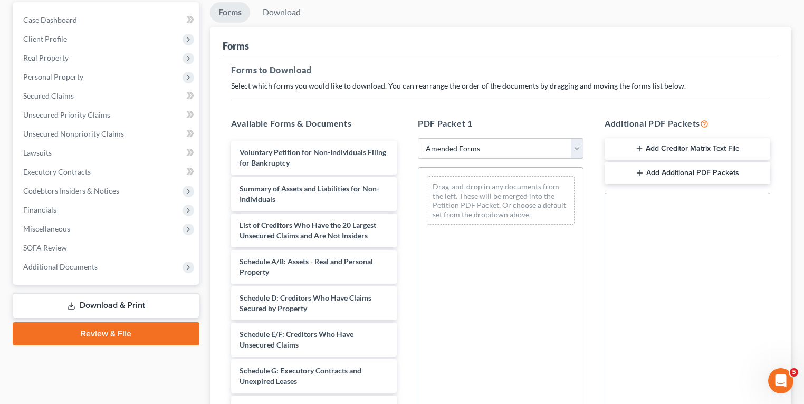
scroll to position [211, 0]
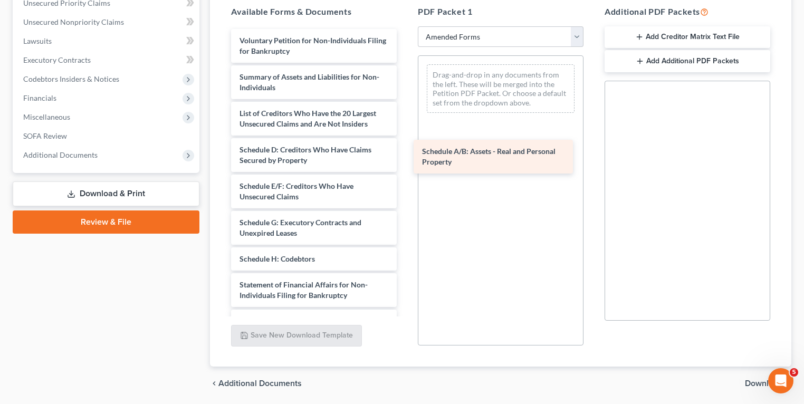
drag, startPoint x: 289, startPoint y: 152, endPoint x: 489, endPoint y: 144, distance: 200.2
click at [405, 148] on div "Schedule A/B: Assets - Real and Personal Property Voluntary Petition for Non-In…" at bounding box center [314, 238] width 183 height 418
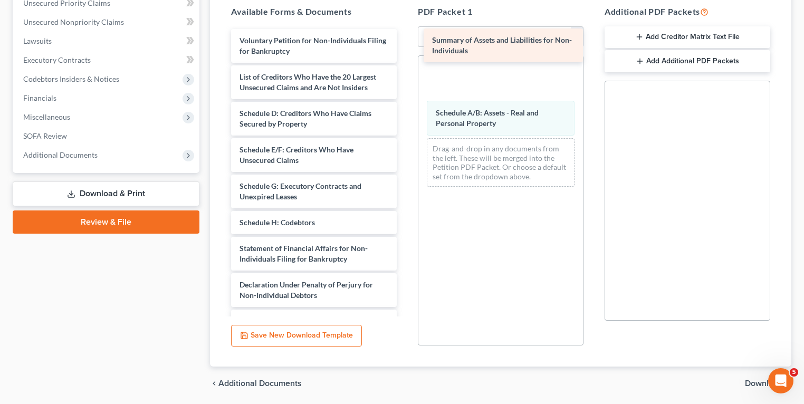
drag, startPoint x: 275, startPoint y: 74, endPoint x: 469, endPoint y: 60, distance: 194.2
click at [405, 56] on div "Summary of Assets and Liabilities for Non-Individuals Voluntary Petition for No…" at bounding box center [314, 220] width 183 height 382
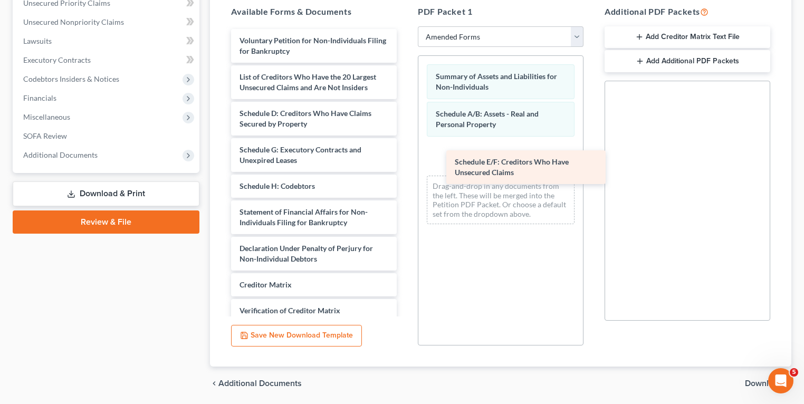
drag, startPoint x: 297, startPoint y: 158, endPoint x: 512, endPoint y: 165, distance: 215.4
click at [405, 166] on div "Schedule E/F: Creditors Who Have Unsecured Claims Voluntary Petition for Non-In…" at bounding box center [314, 201] width 183 height 345
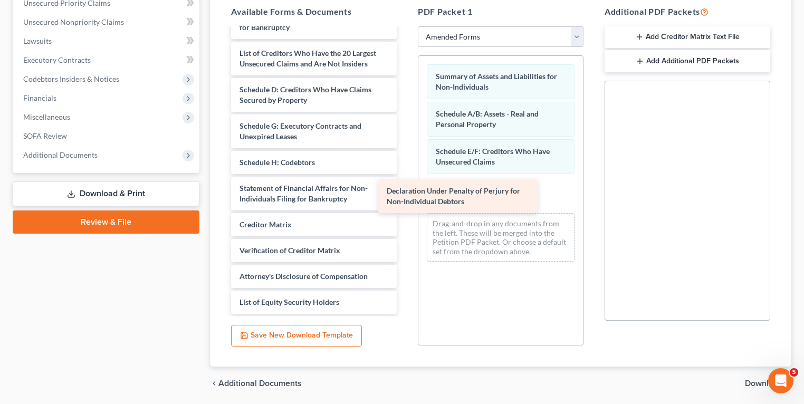
scroll to position [23, 0]
drag, startPoint x: 292, startPoint y: 193, endPoint x: 521, endPoint y: 199, distance: 229.1
click at [405, 184] on div "Declaration Under Penalty of Perjury for Non-Individual Debtors Voluntary Petit…" at bounding box center [314, 160] width 183 height 309
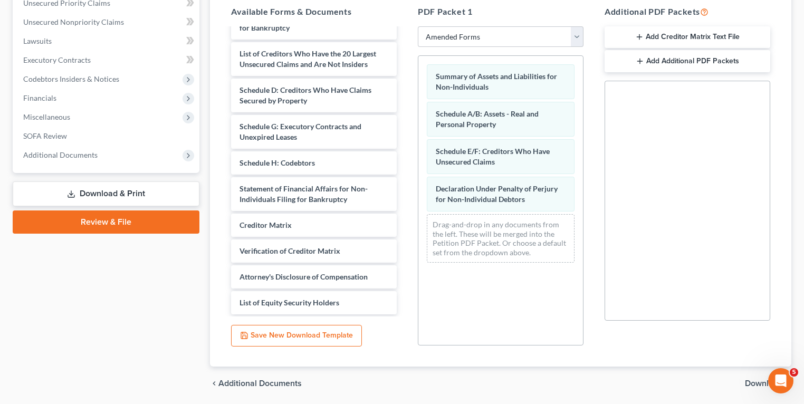
click at [747, 379] on span "Download" at bounding box center [764, 383] width 38 height 8
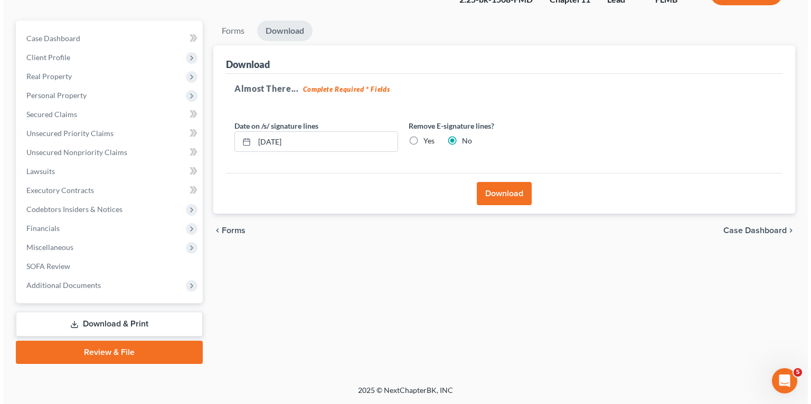
scroll to position [80, 0]
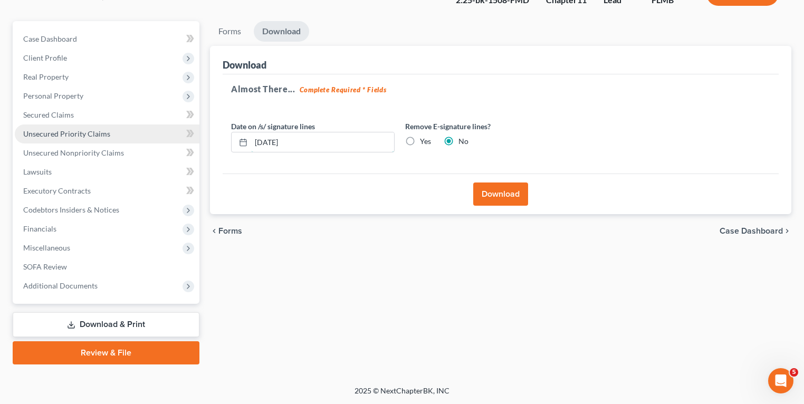
click at [240, 145] on div "[DATE]" at bounding box center [313, 142] width 164 height 21
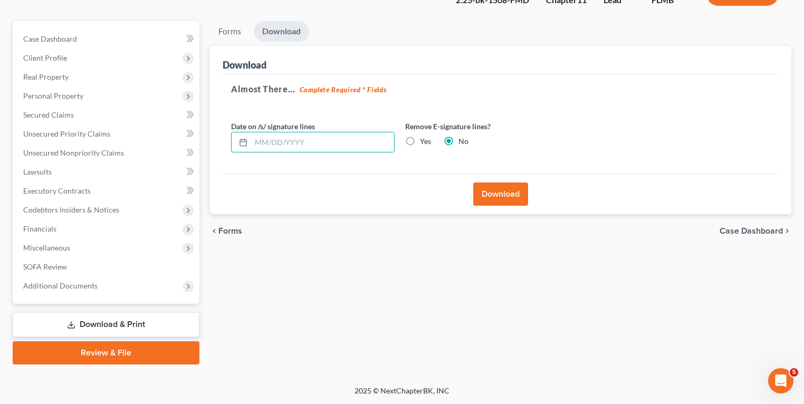
click at [513, 188] on button "Download" at bounding box center [500, 194] width 55 height 23
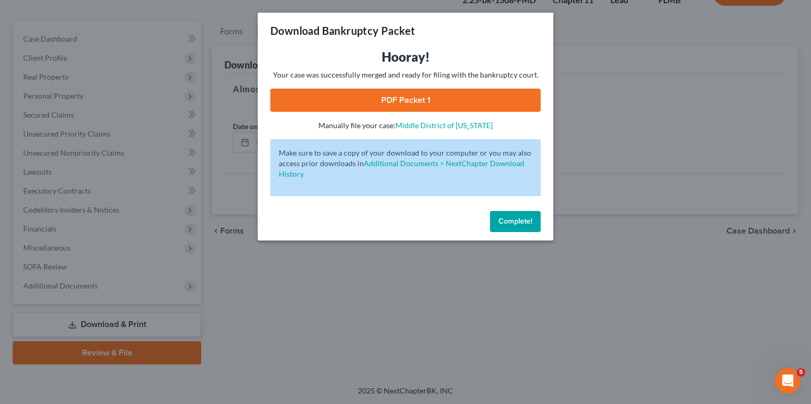
click at [452, 92] on link "PDF Packet 1" at bounding box center [405, 100] width 270 height 23
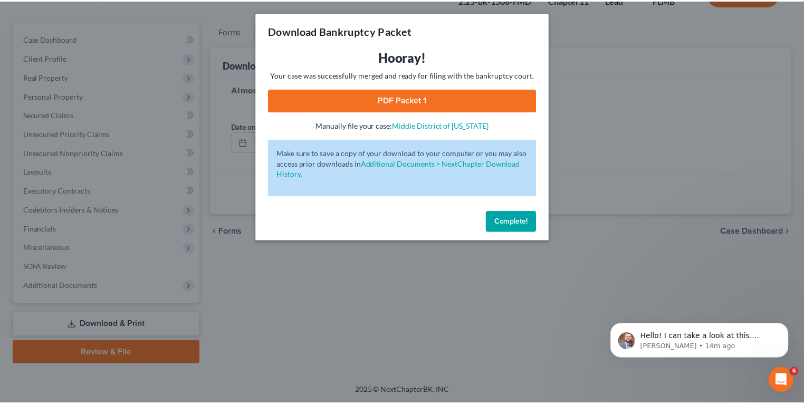
scroll to position [0, 0]
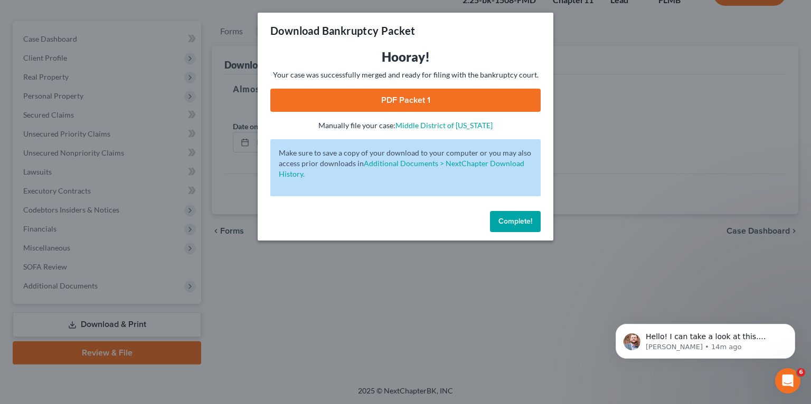
click at [508, 222] on span "Complete!" at bounding box center [515, 221] width 34 height 9
